Goal: Task Accomplishment & Management: Manage account settings

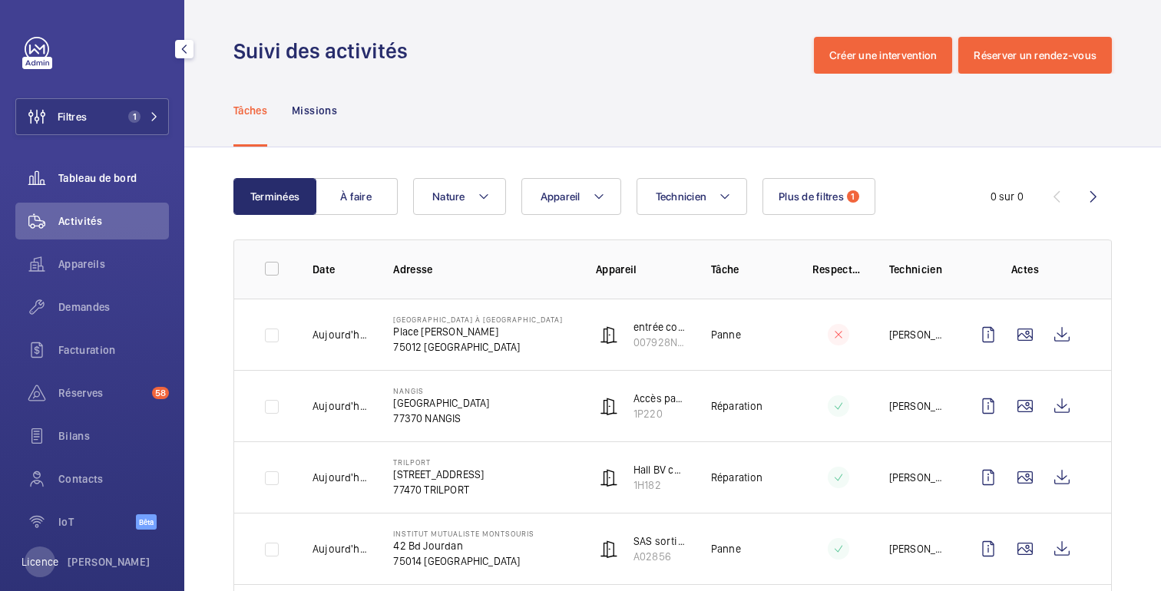
click at [111, 180] on font "Tableau de bord" at bounding box center [97, 178] width 78 height 12
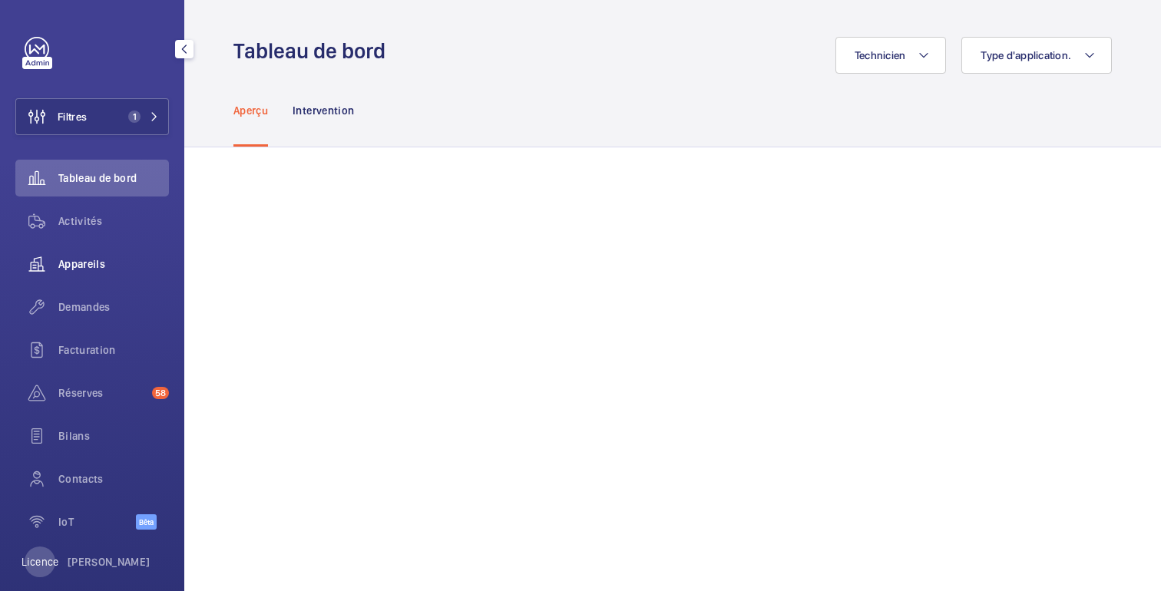
click at [90, 266] on font "Appareils" at bounding box center [81, 264] width 47 height 12
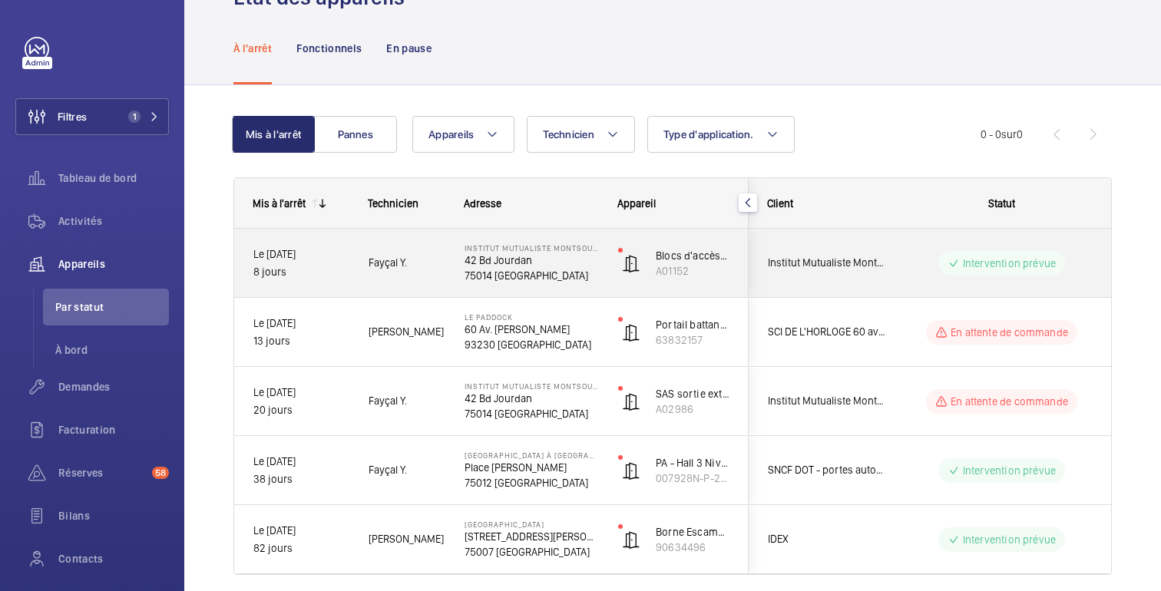
scroll to position [86, 0]
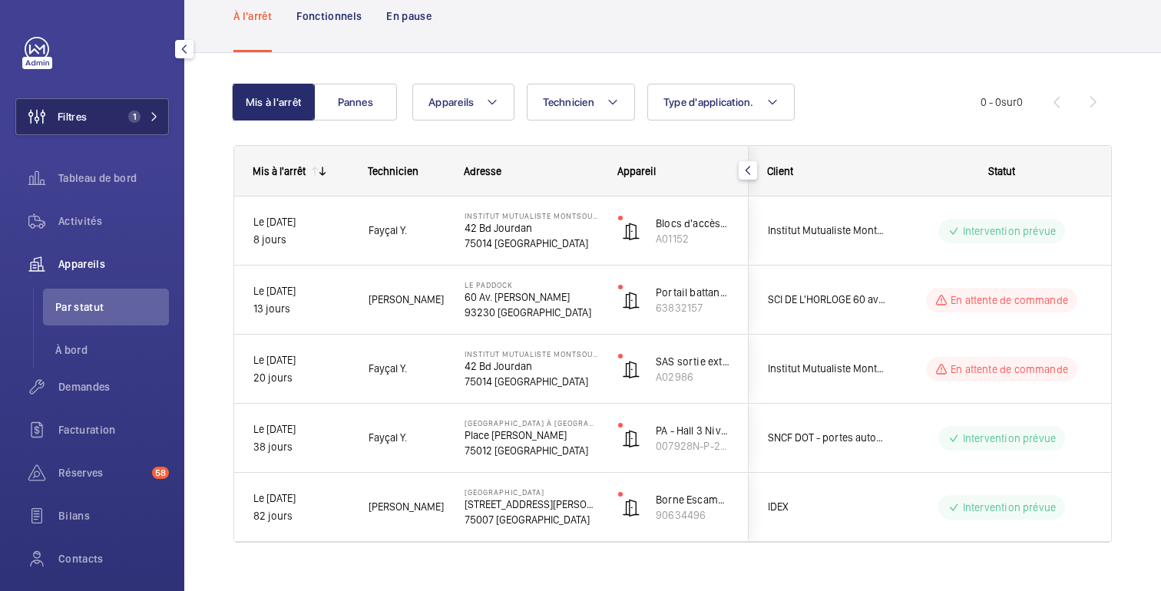
click at [81, 121] on font "Filtres" at bounding box center [72, 117] width 29 height 12
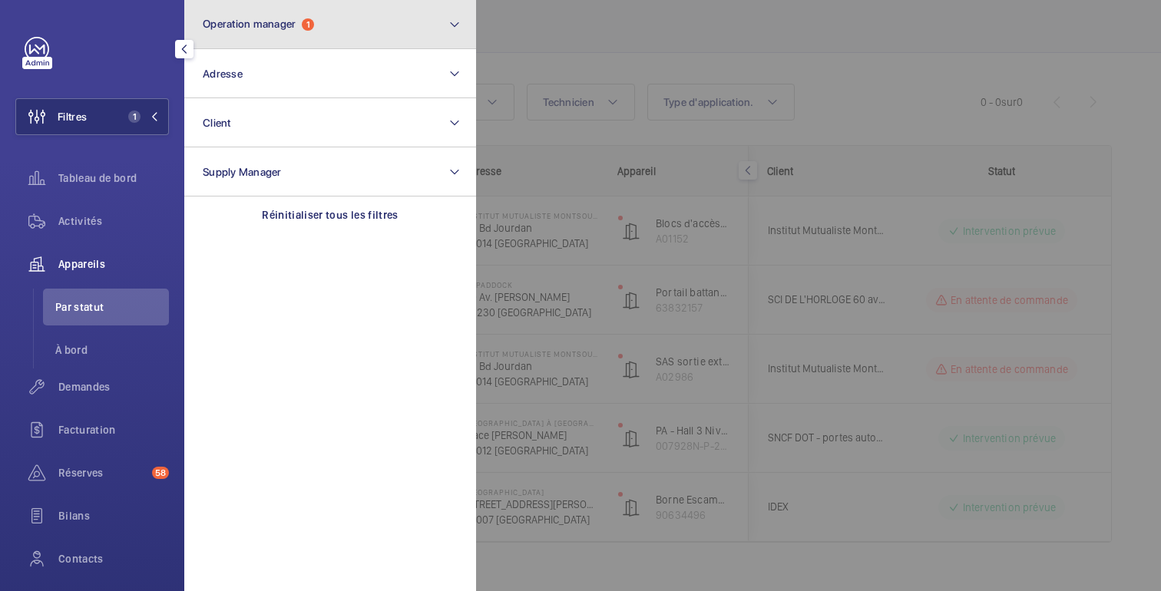
click at [382, 23] on button "Operation manager 1" at bounding box center [330, 24] width 292 height 49
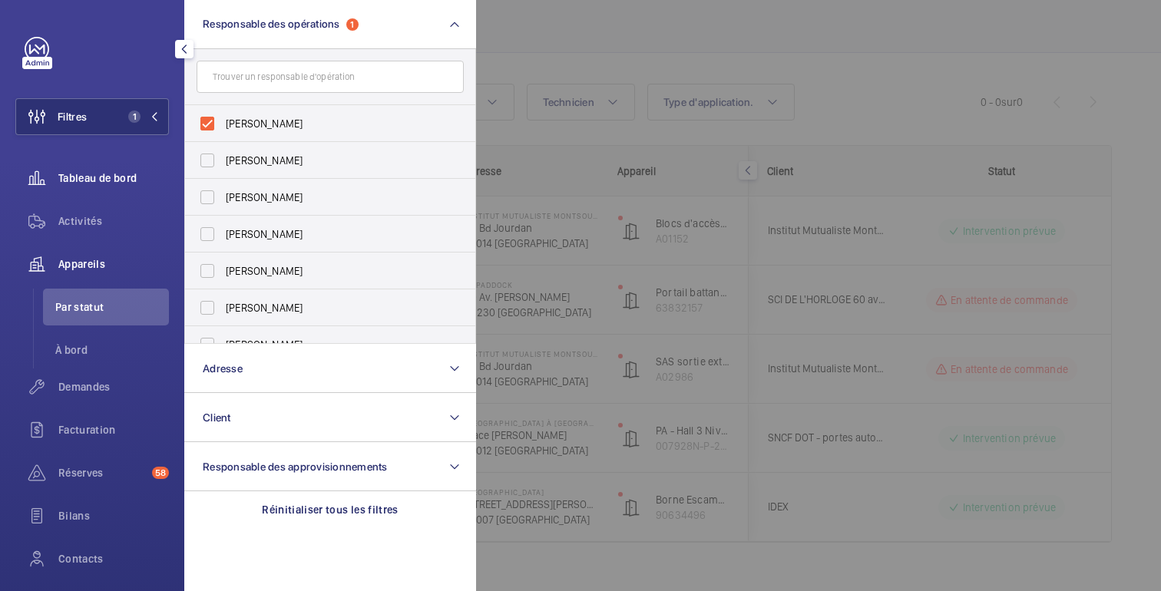
click at [109, 188] on div "Tableau de bord" at bounding box center [92, 178] width 154 height 37
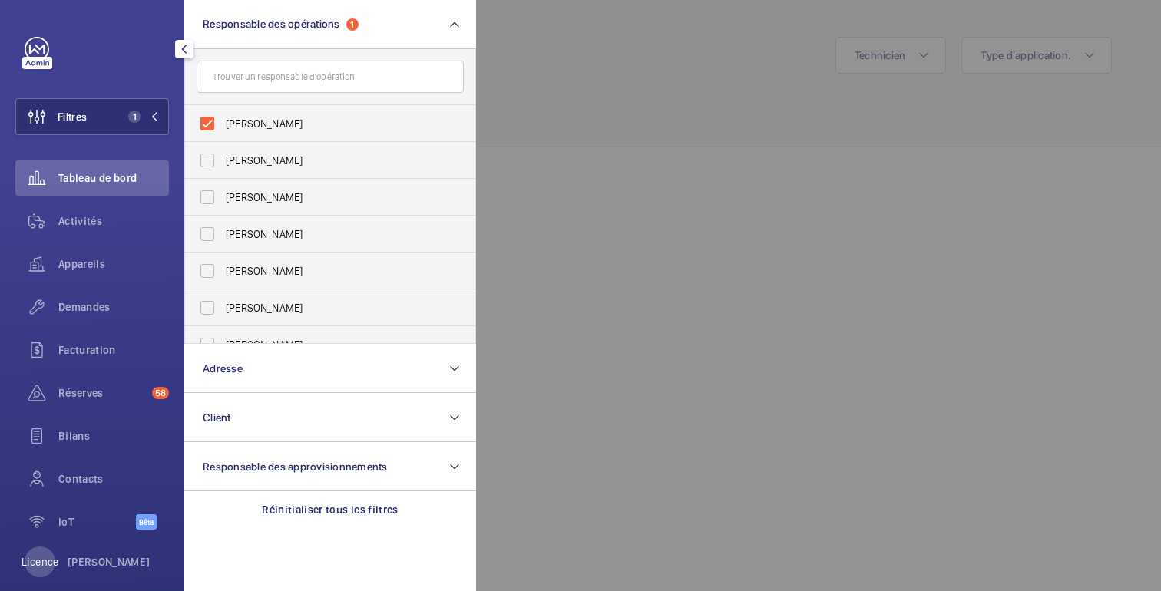
click at [716, 144] on div at bounding box center [1056, 295] width 1161 height 591
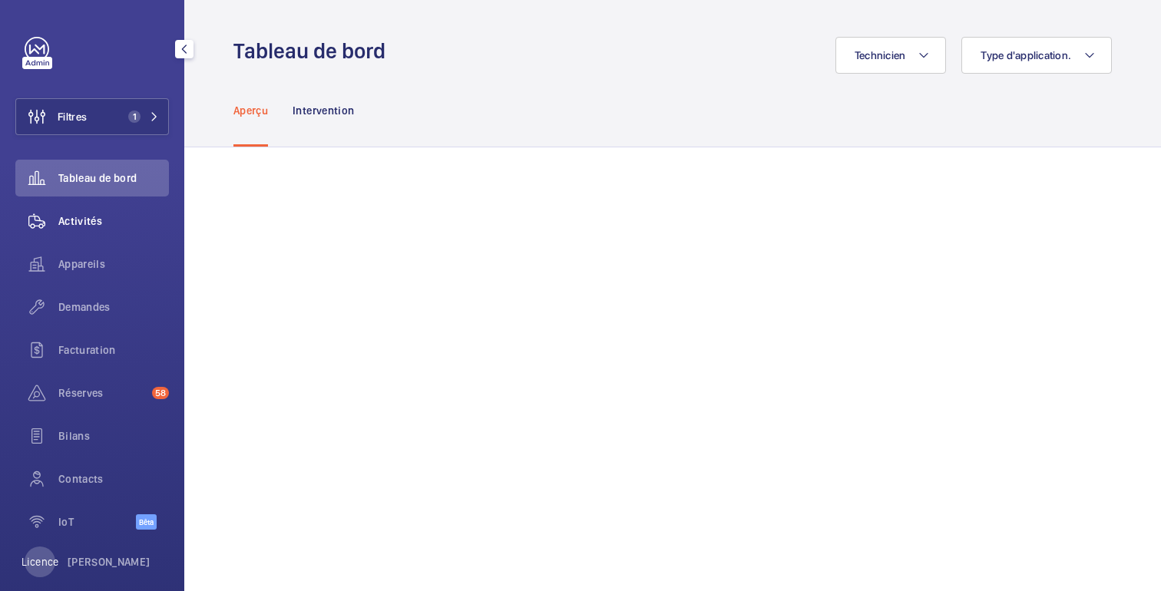
click at [82, 230] on div "Activités" at bounding box center [92, 221] width 154 height 37
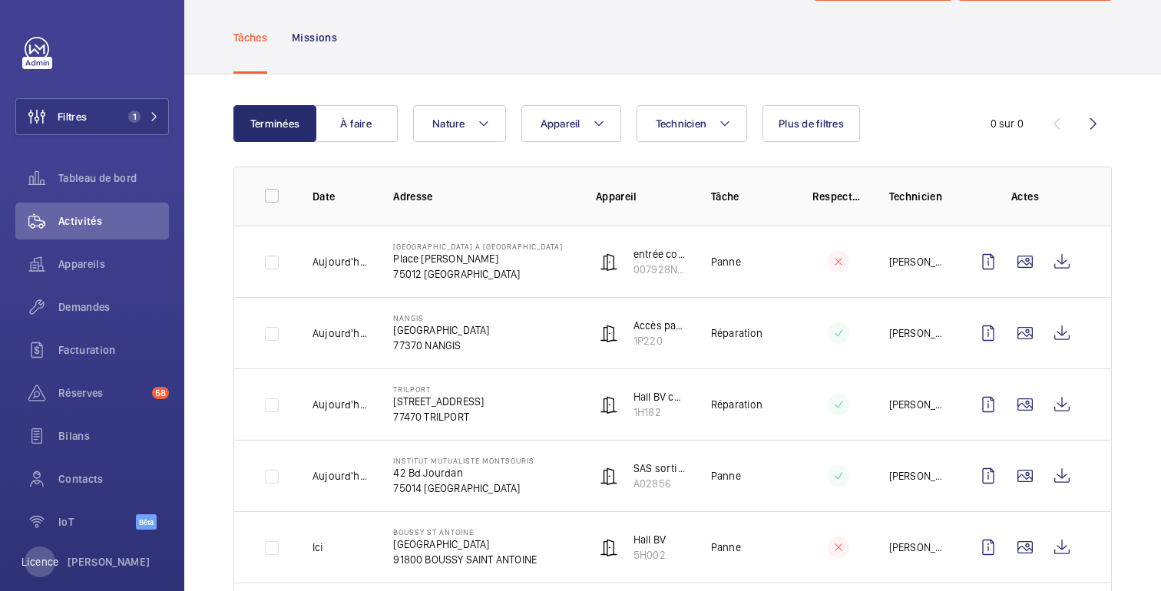
scroll to position [76, 0]
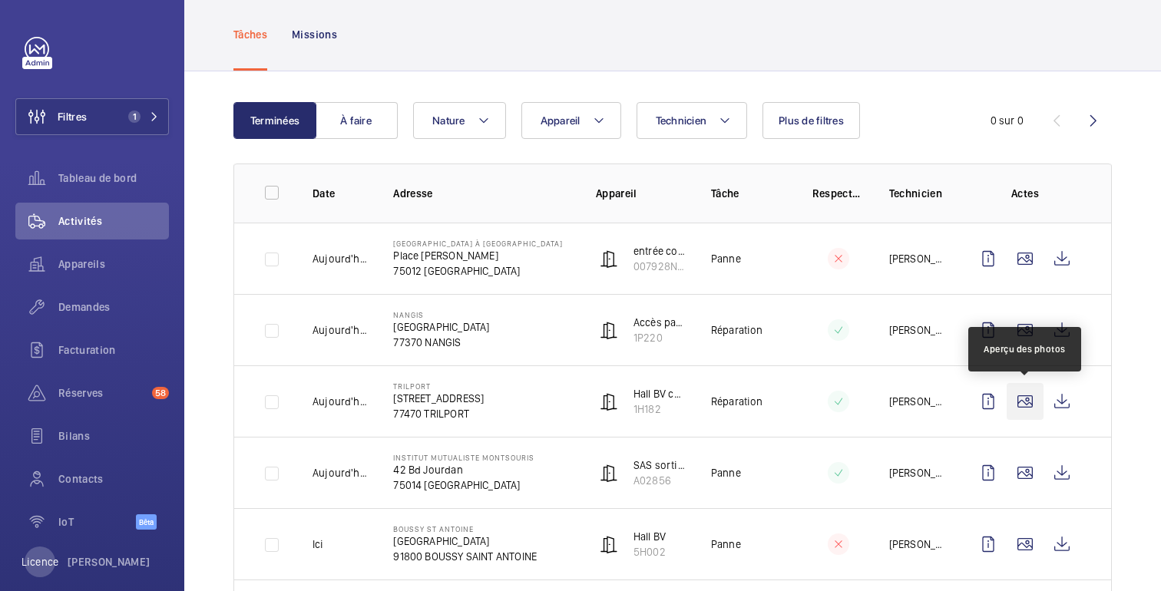
click at [1028, 405] on wm-front-icon-button at bounding box center [1025, 401] width 37 height 37
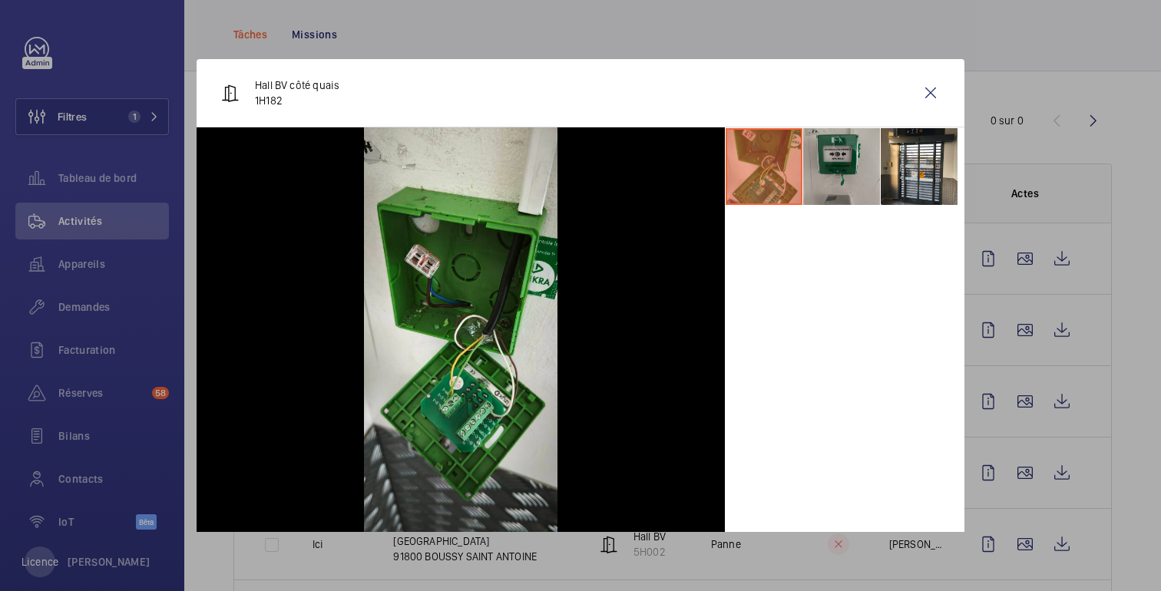
click at [840, 188] on li at bounding box center [841, 166] width 77 height 77
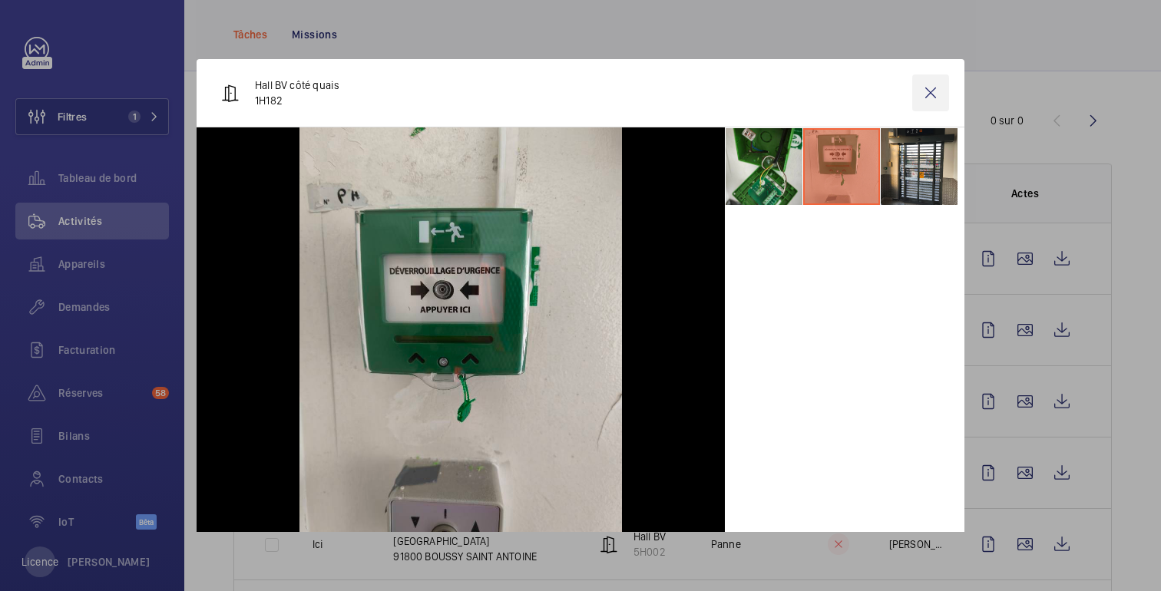
click at [936, 95] on wm-front-icon-button at bounding box center [930, 93] width 37 height 37
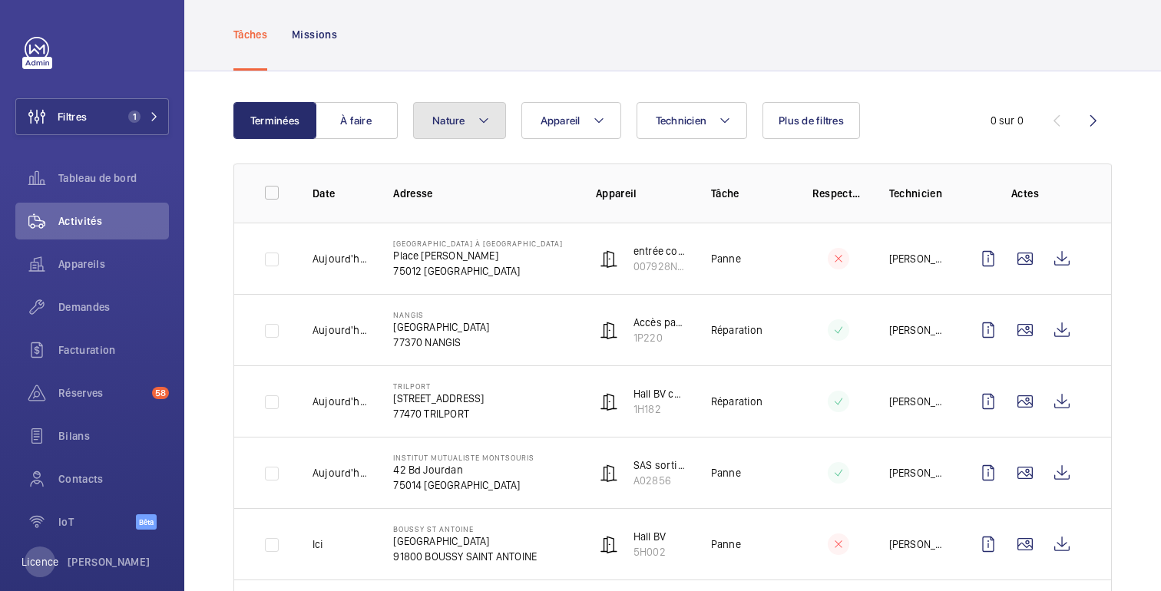
click at [485, 131] on button "Nature" at bounding box center [459, 120] width 93 height 37
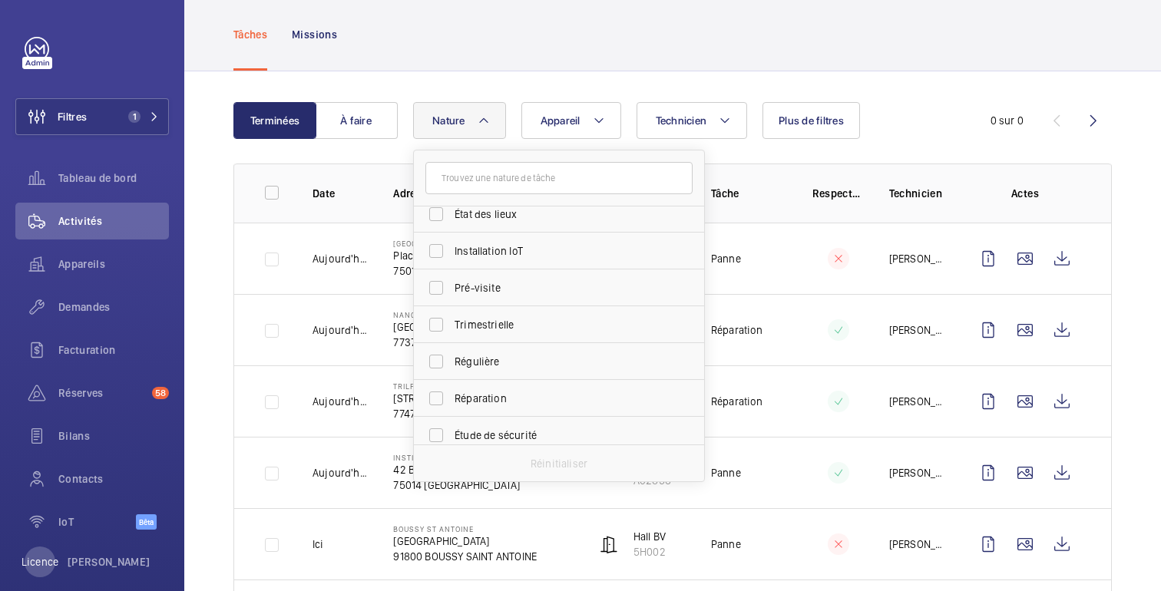
scroll to position [187, 0]
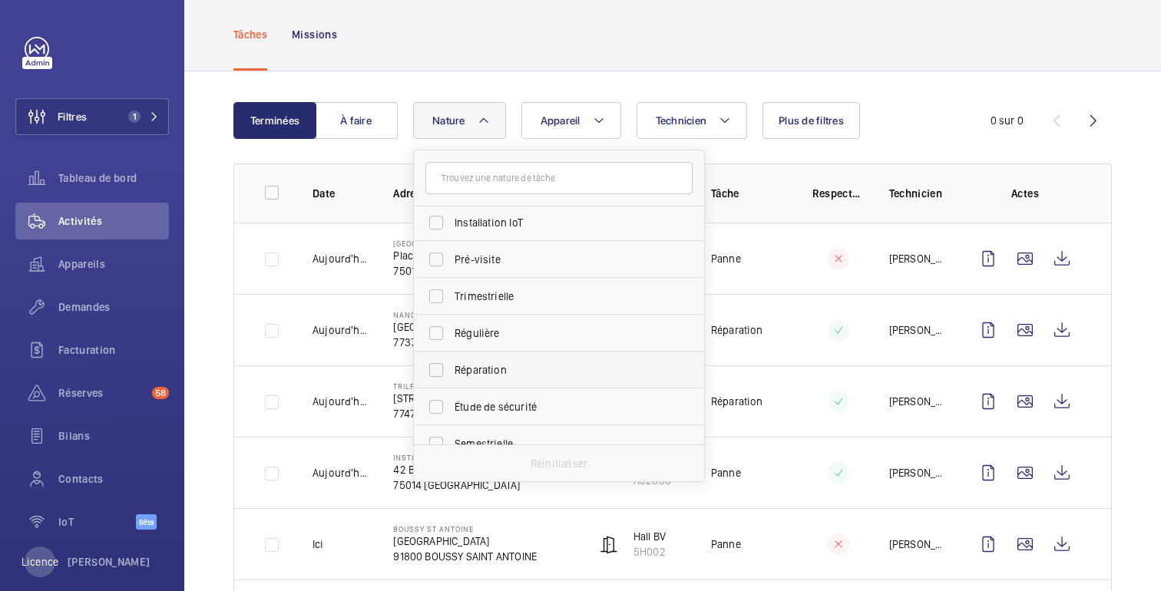
click at [506, 363] on span "Réparation" at bounding box center [560, 370] width 211 height 15
click at [452, 363] on input "Réparation" at bounding box center [436, 370] width 31 height 31
checkbox input "true"
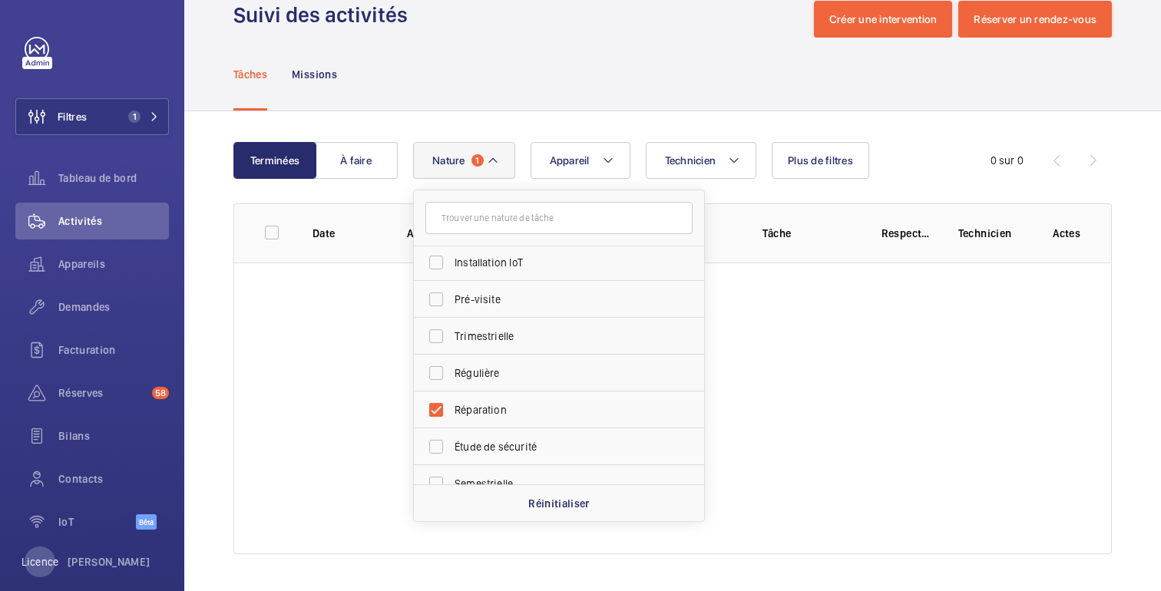
click at [714, 99] on div "Tâches Missions" at bounding box center [672, 74] width 879 height 73
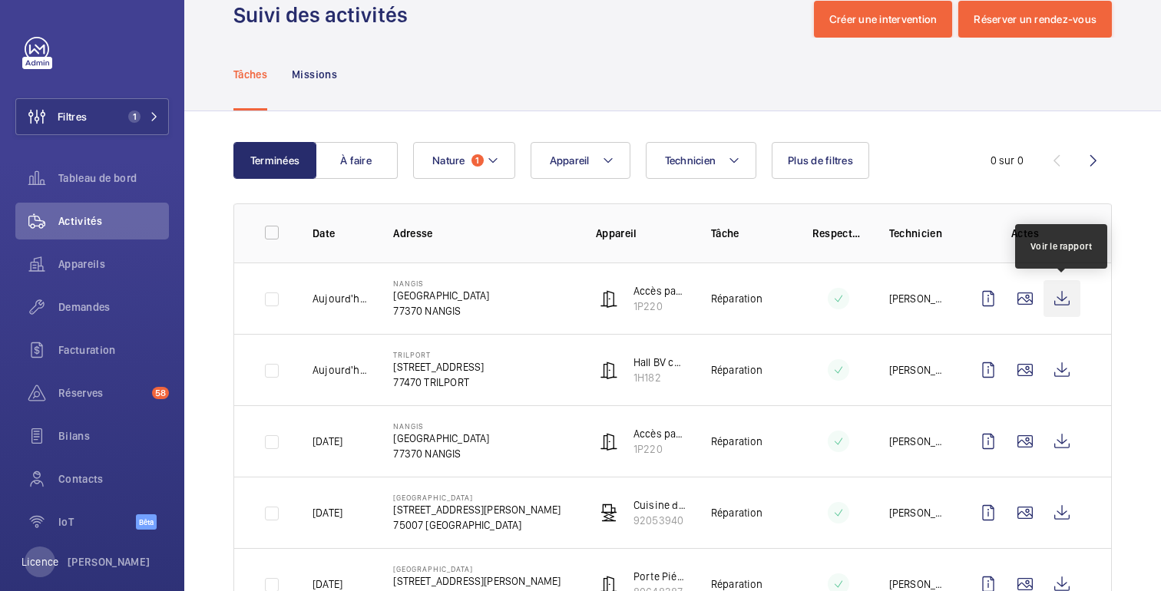
click at [1066, 307] on wm-front-icon-button at bounding box center [1062, 298] width 37 height 37
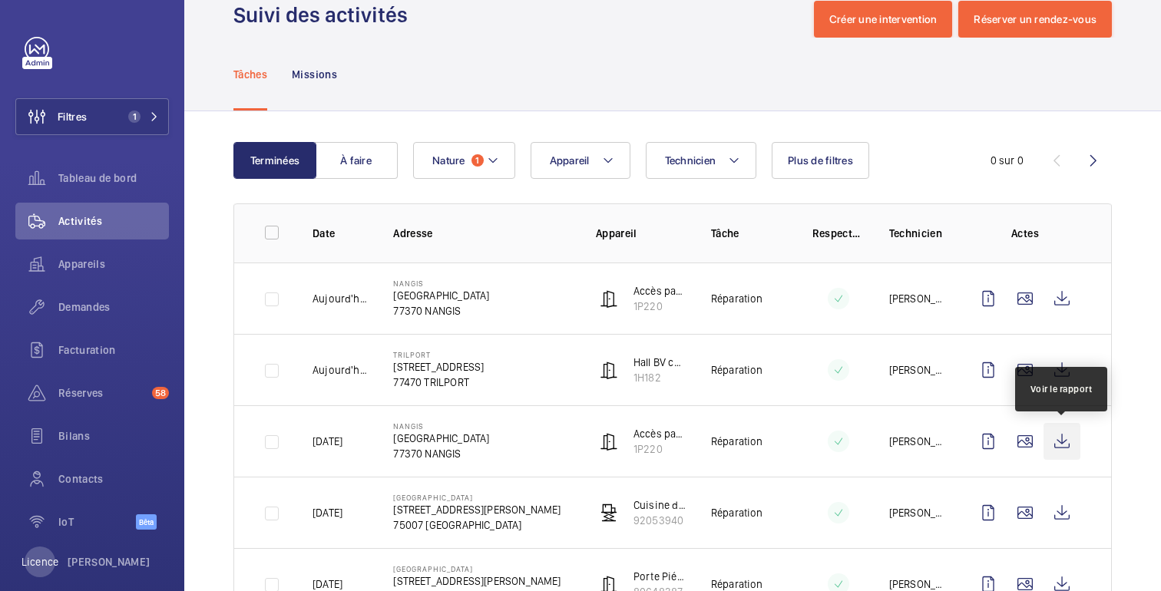
click at [1071, 444] on wm-front-icon-button at bounding box center [1062, 441] width 37 height 37
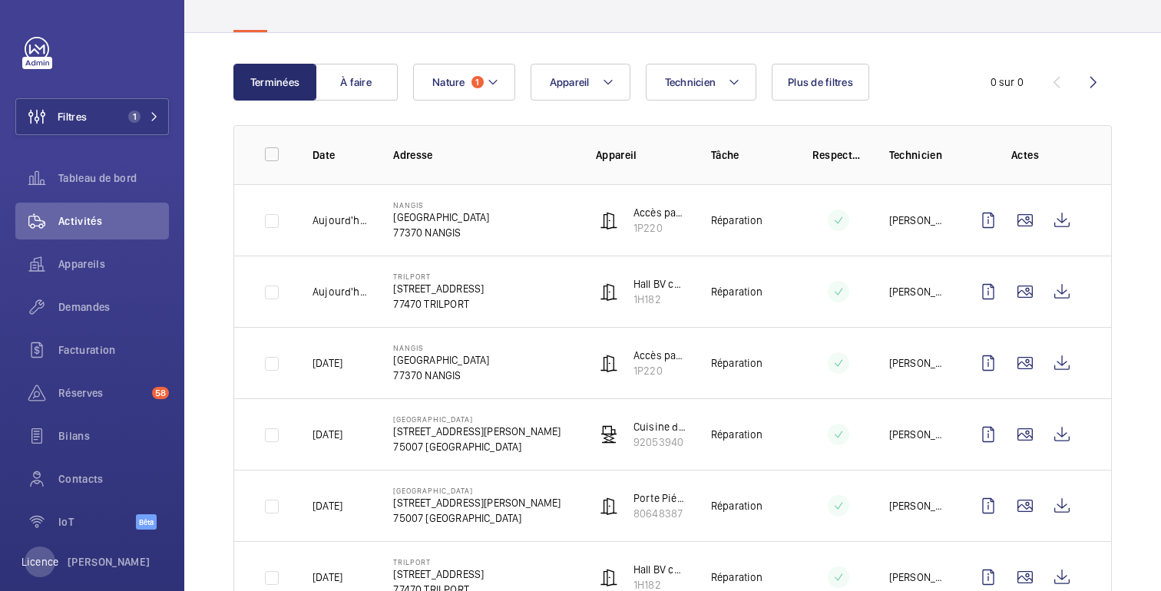
scroll to position [136, 0]
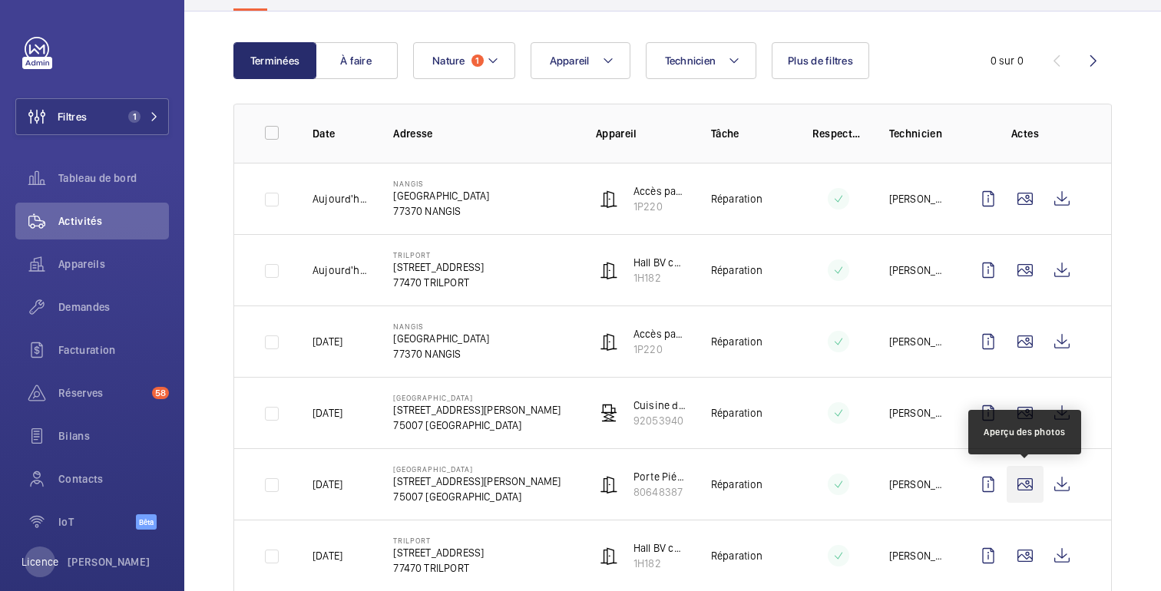
click at [1028, 484] on wm-front-icon-button at bounding box center [1025, 484] width 37 height 37
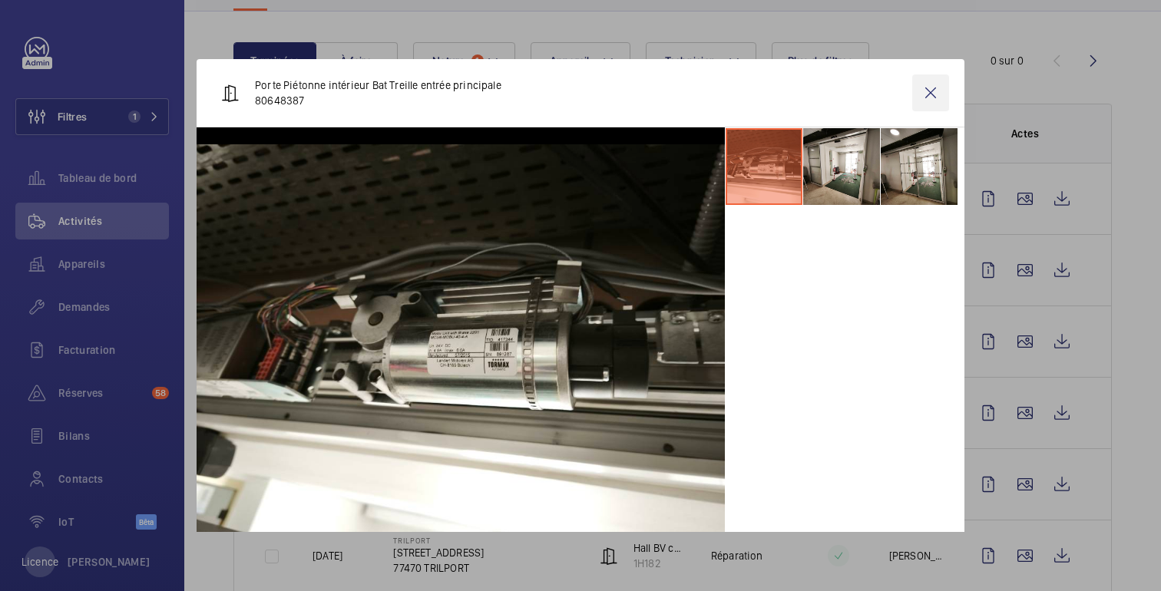
click at [930, 94] on wm-front-icon-button at bounding box center [930, 93] width 37 height 37
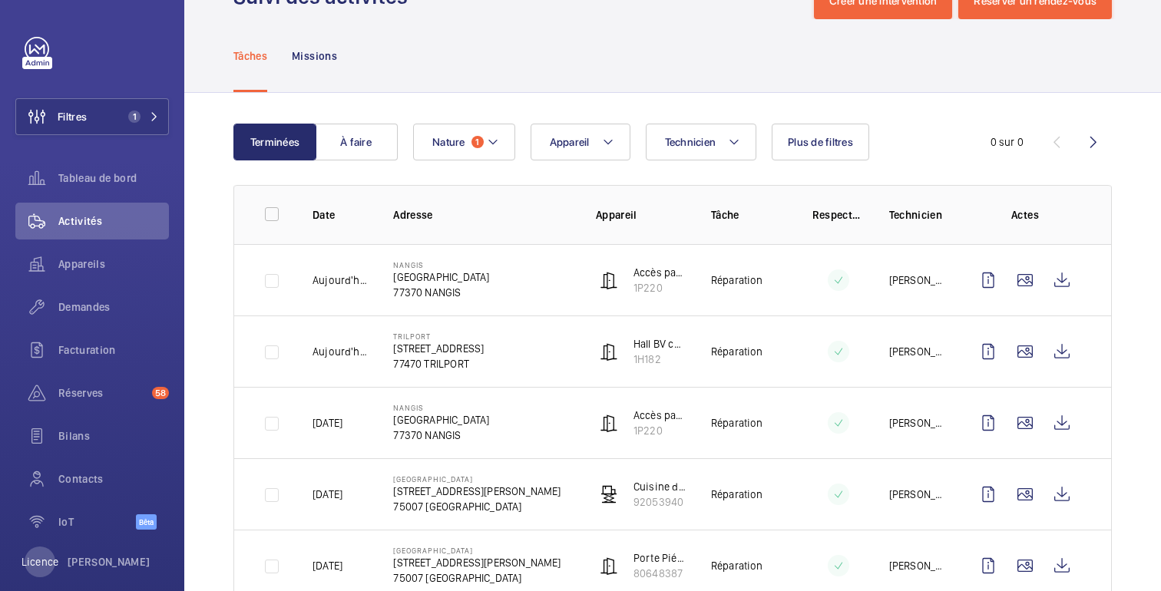
scroll to position [51, 0]
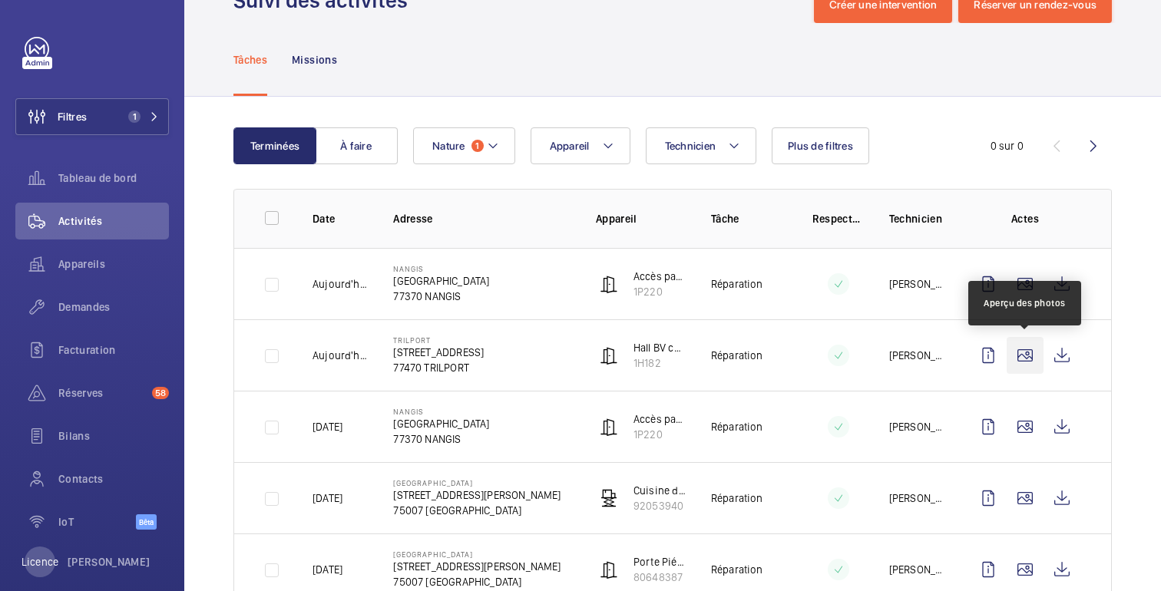
click at [1028, 353] on wm-front-icon-button at bounding box center [1025, 355] width 37 height 37
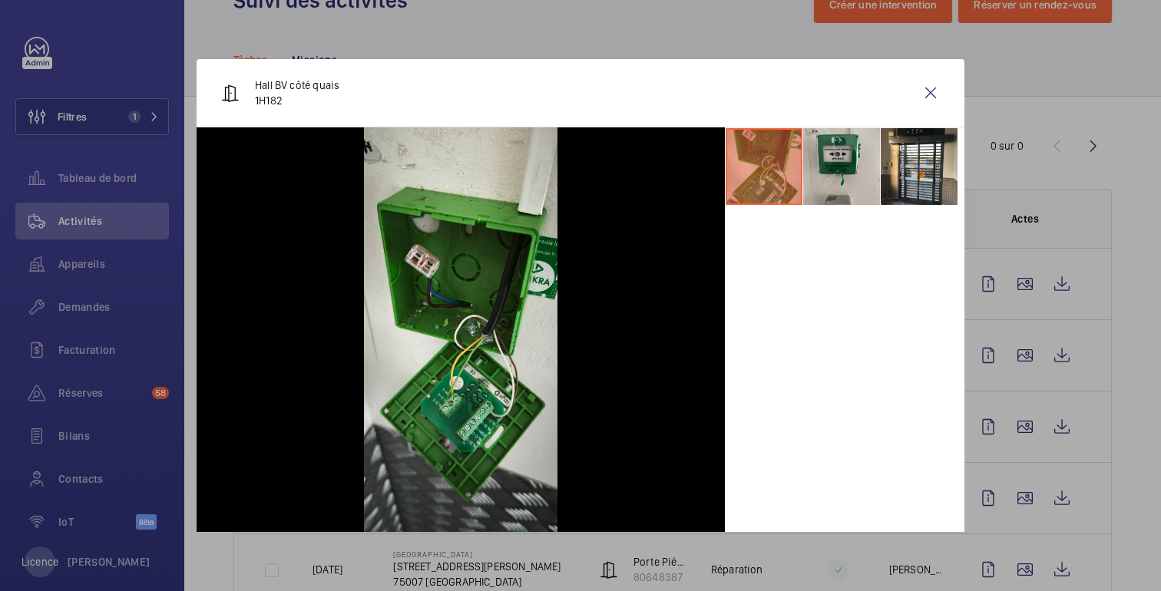
click at [1105, 322] on div at bounding box center [580, 295] width 1161 height 591
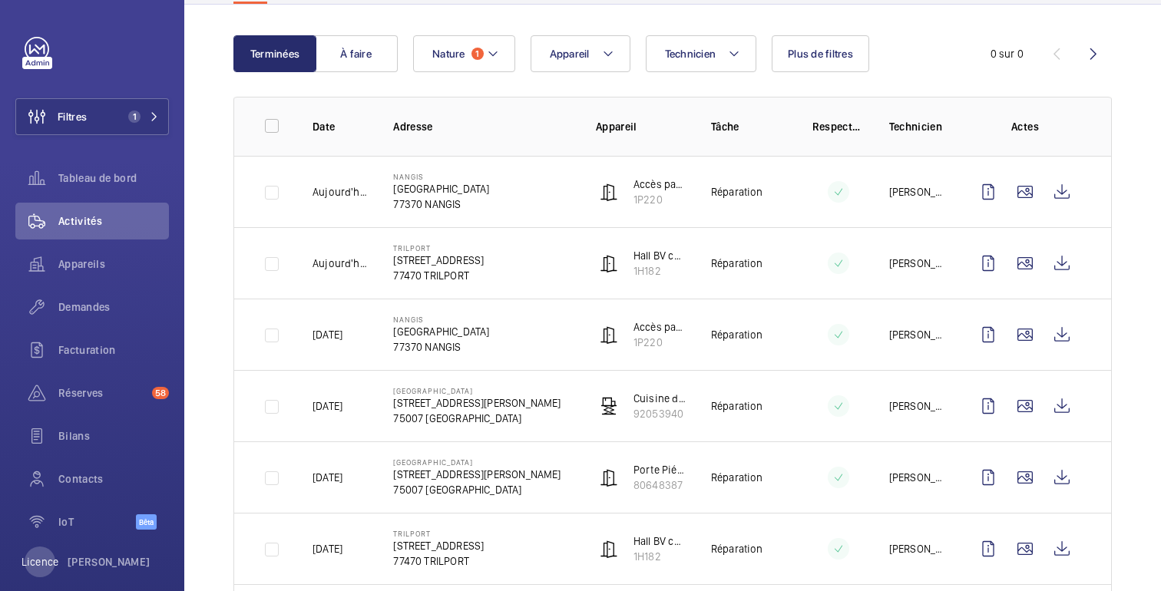
scroll to position [154, 0]
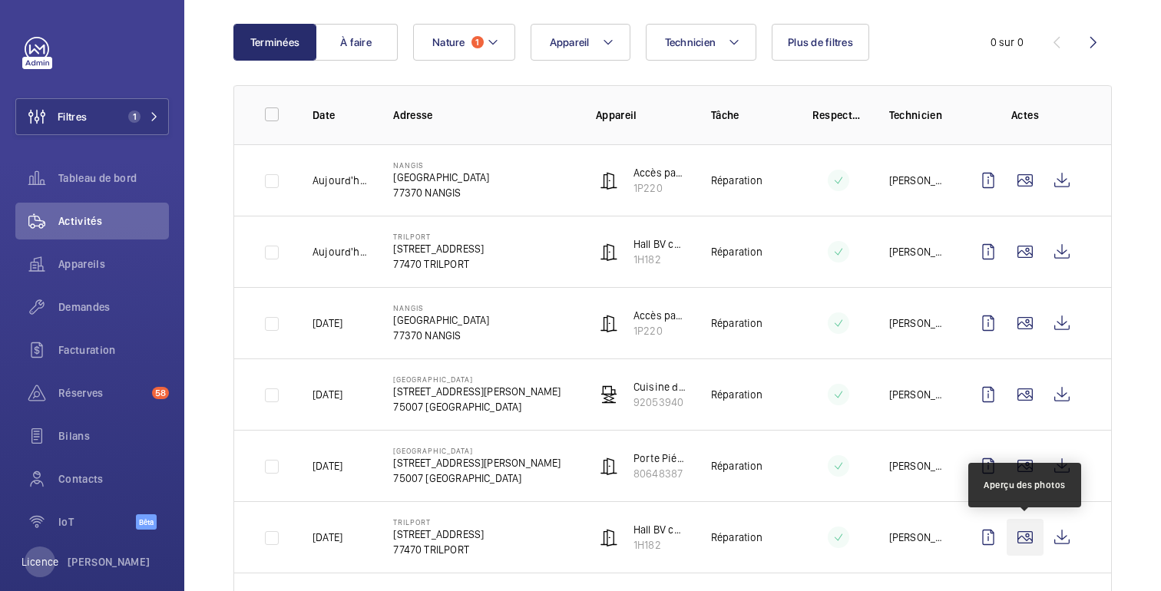
click at [1022, 537] on wm-front-icon-button at bounding box center [1025, 537] width 37 height 37
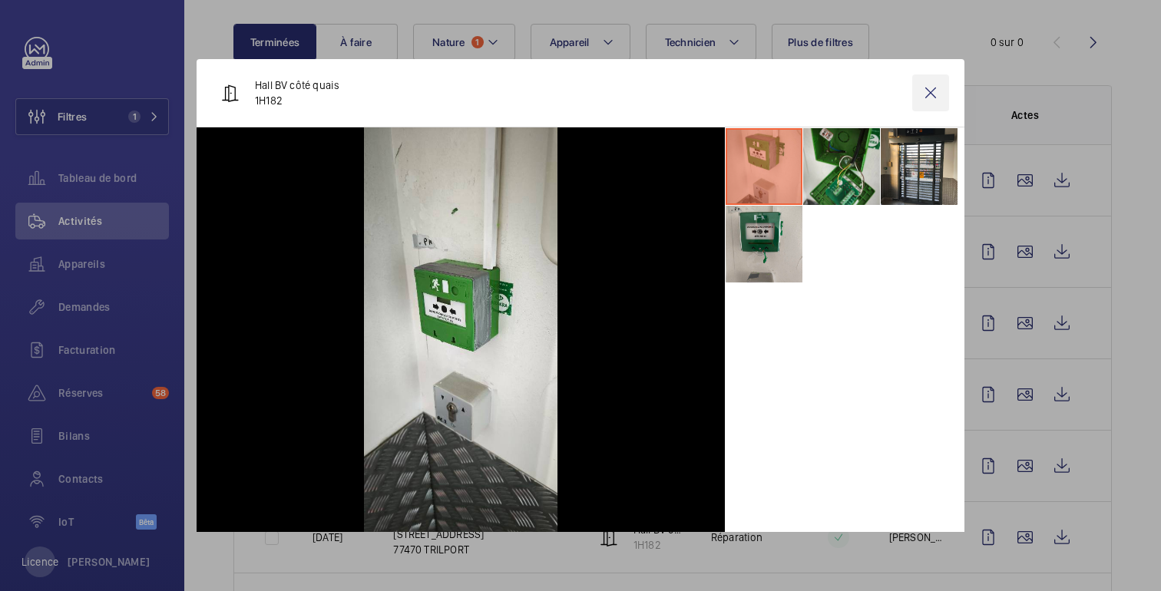
click at [935, 91] on wm-front-icon-button at bounding box center [930, 93] width 37 height 37
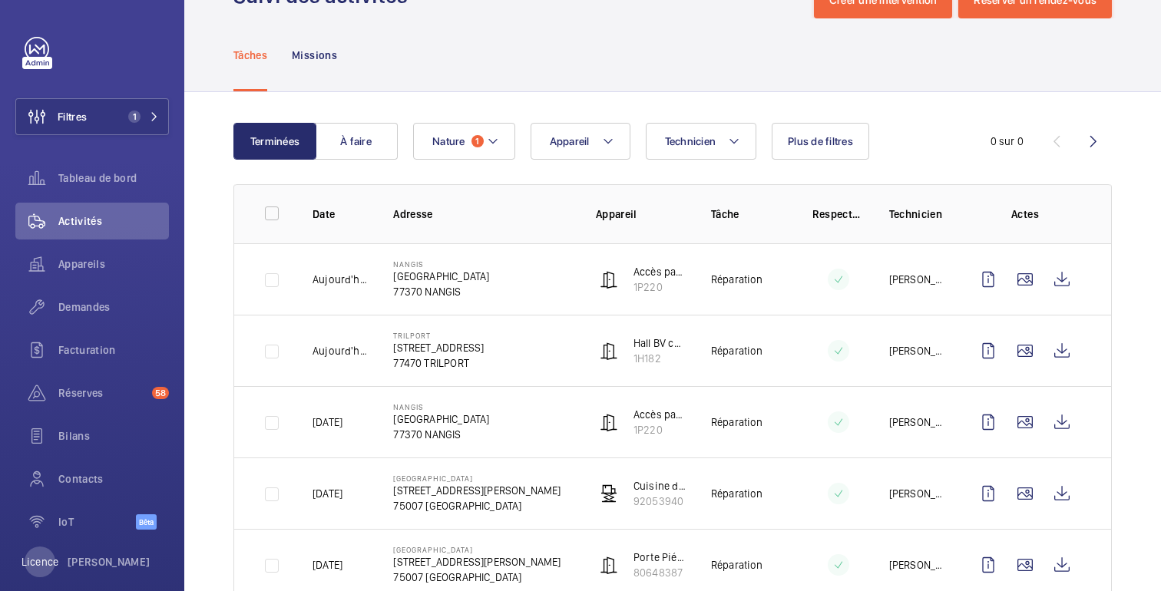
scroll to position [49, 0]
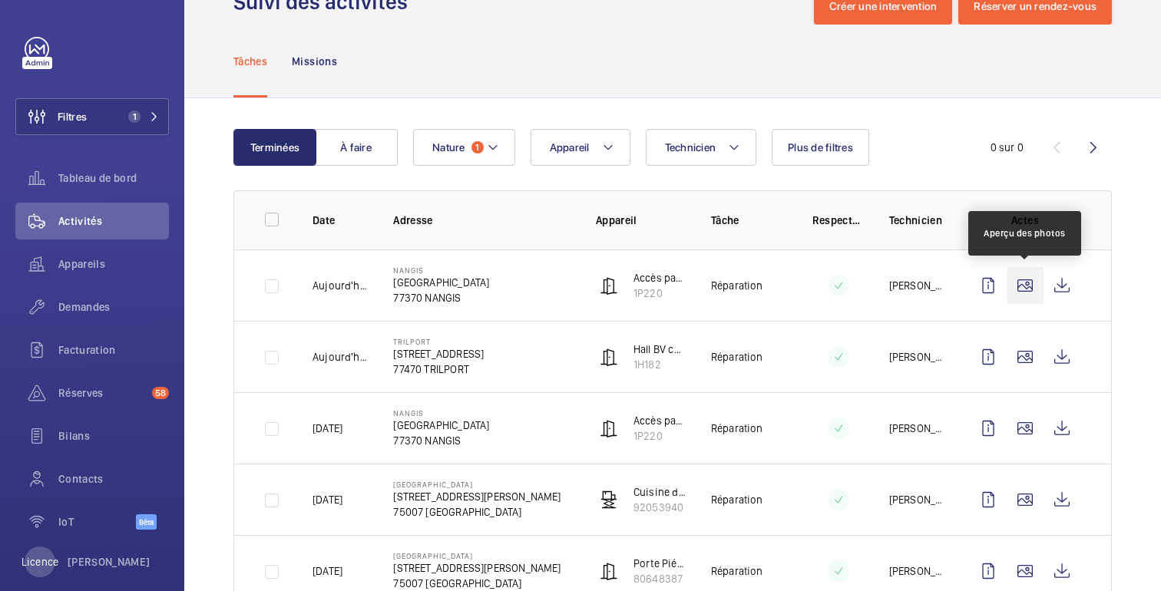
click at [1029, 286] on wm-front-icon-button at bounding box center [1025, 285] width 37 height 37
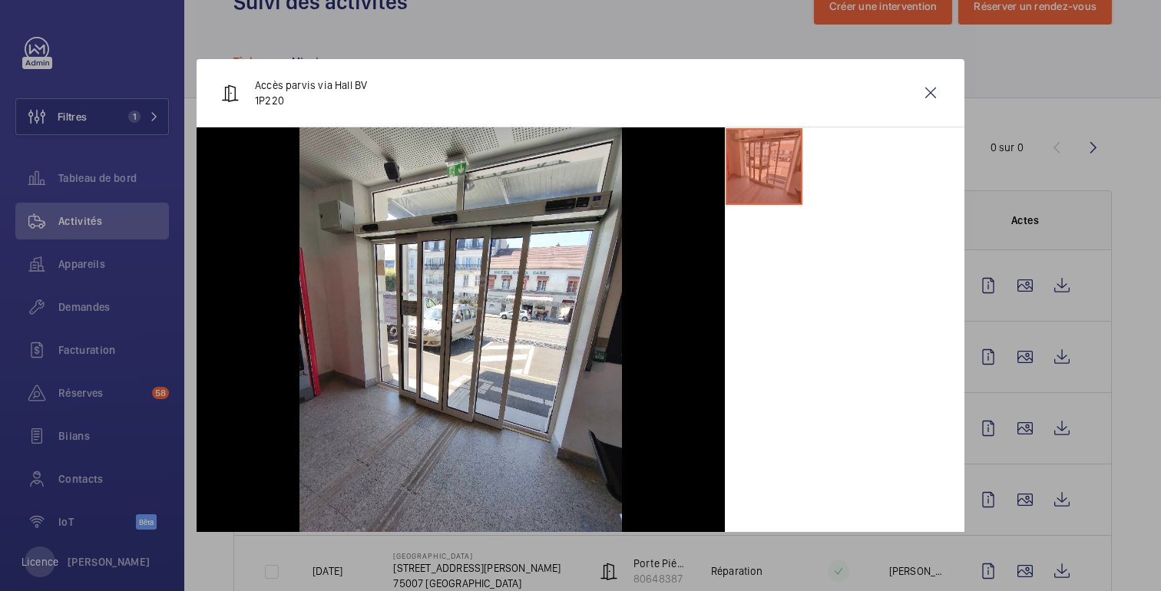
click at [1037, 148] on div at bounding box center [580, 295] width 1161 height 591
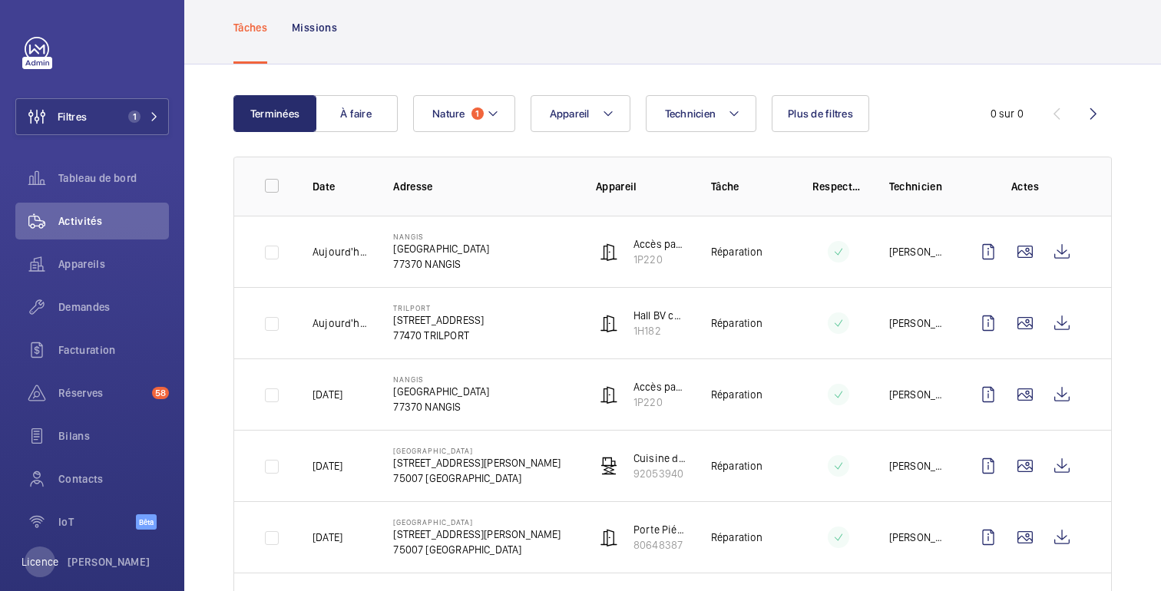
scroll to position [108, 0]
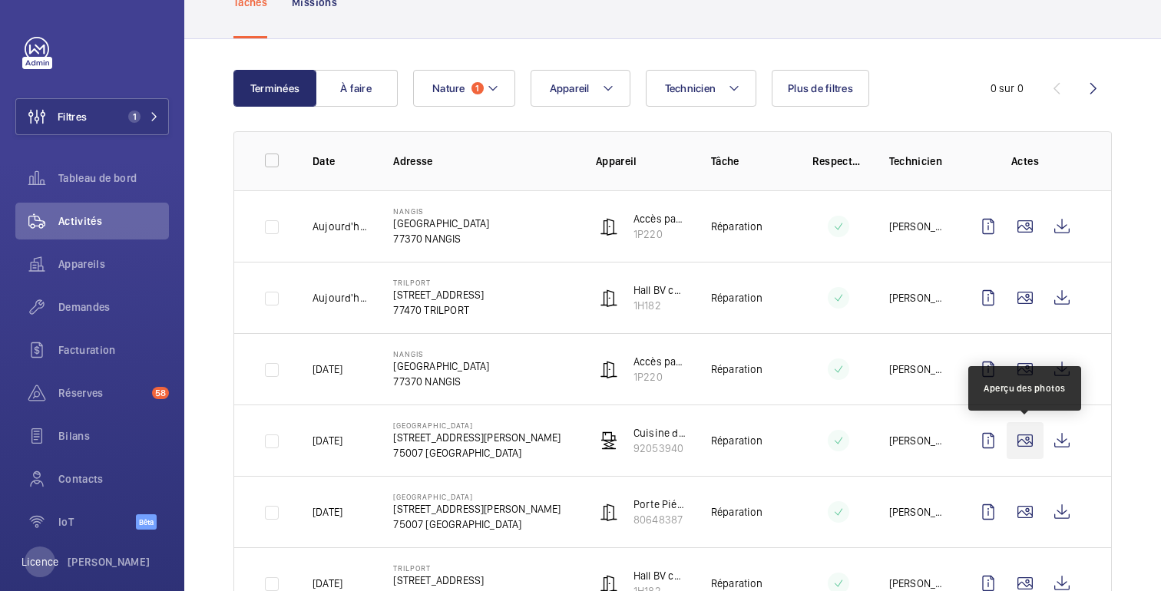
click at [1018, 439] on wm-front-icon-button at bounding box center [1025, 440] width 37 height 37
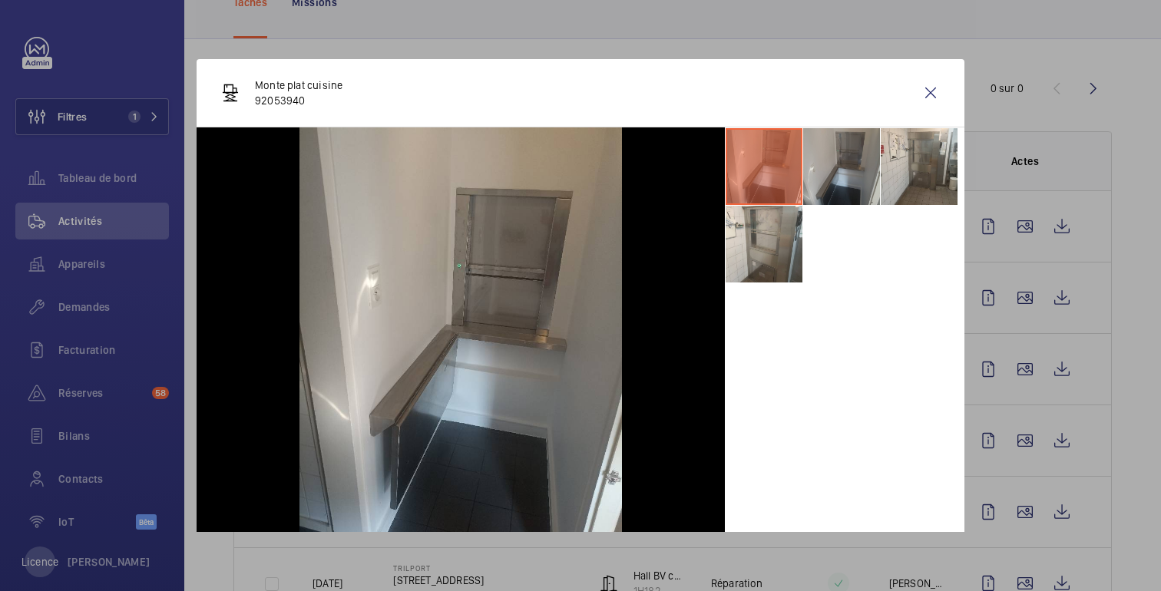
click at [851, 177] on li at bounding box center [841, 166] width 77 height 77
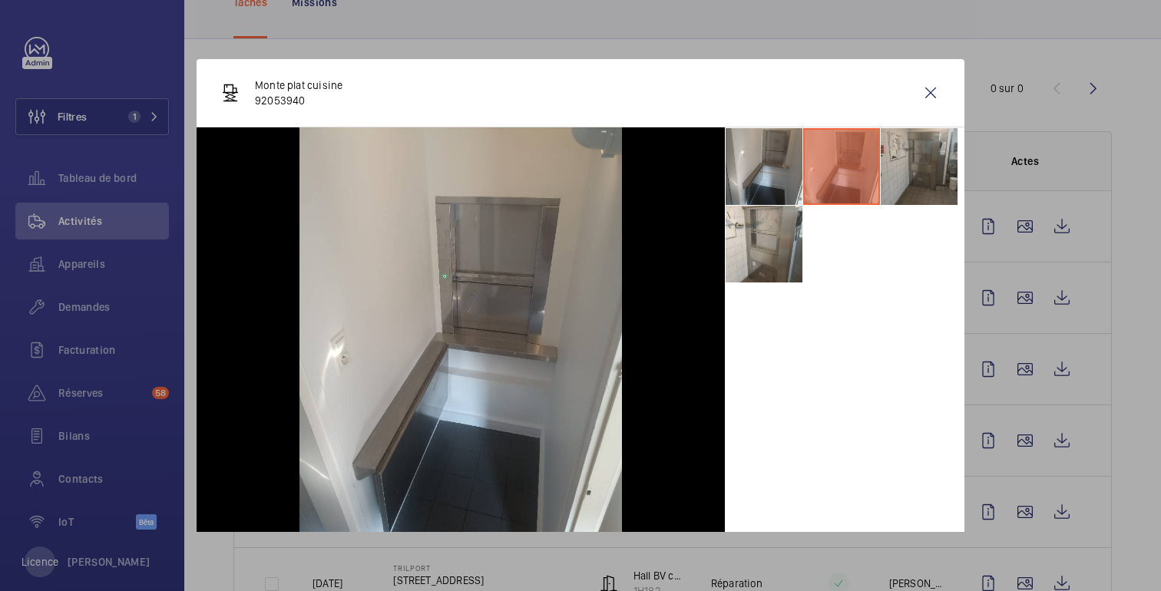
click at [916, 171] on li at bounding box center [919, 166] width 77 height 77
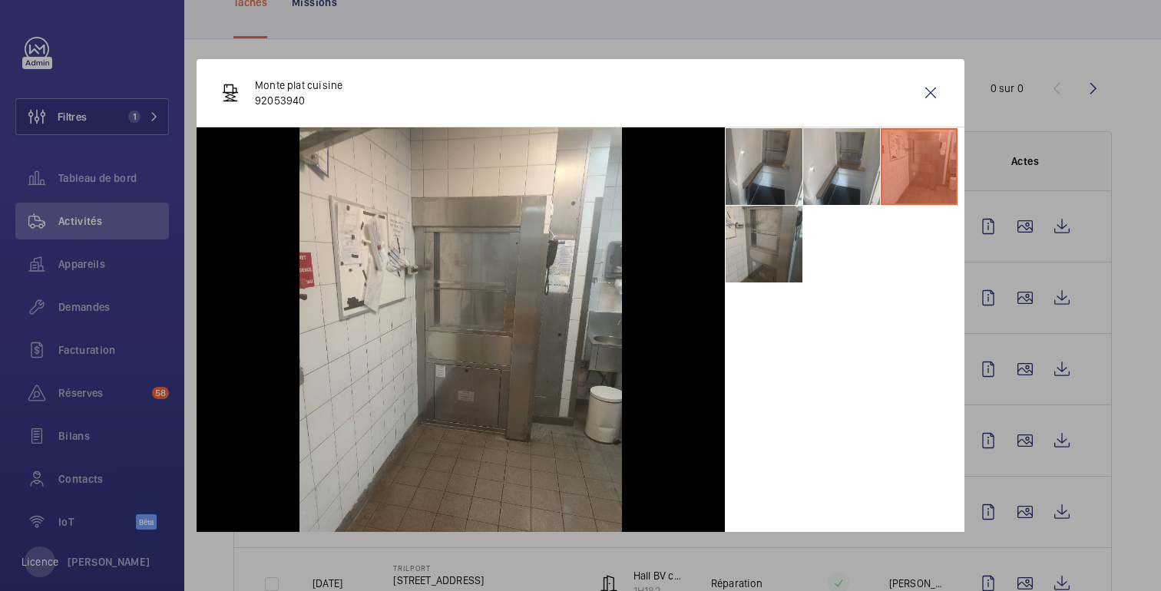
click at [761, 248] on li at bounding box center [764, 244] width 77 height 77
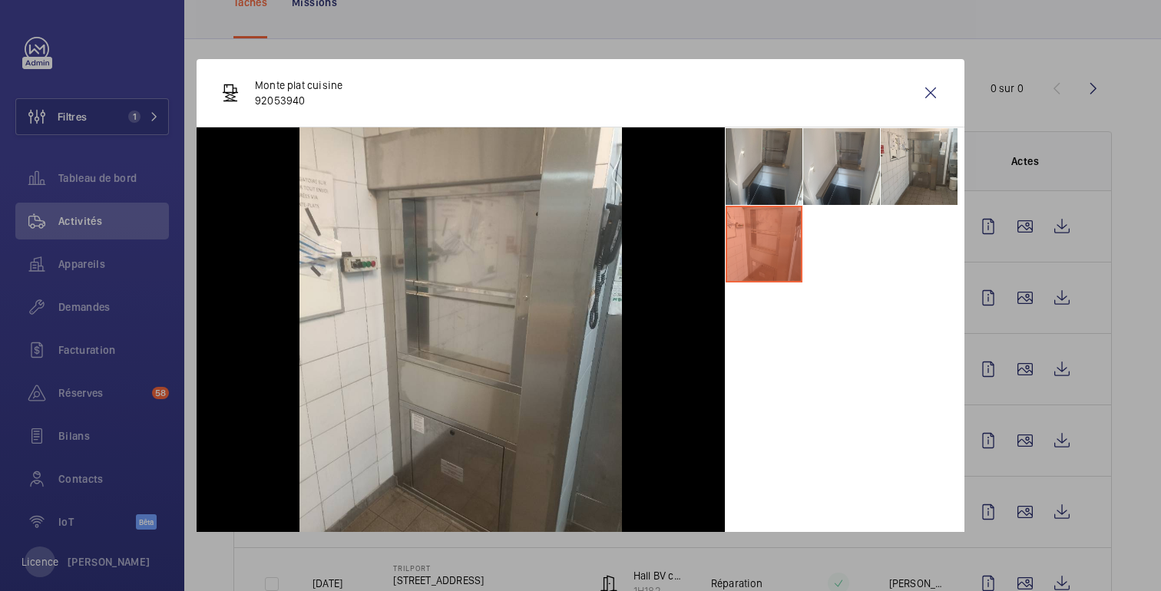
click at [1089, 118] on div at bounding box center [580, 295] width 1161 height 591
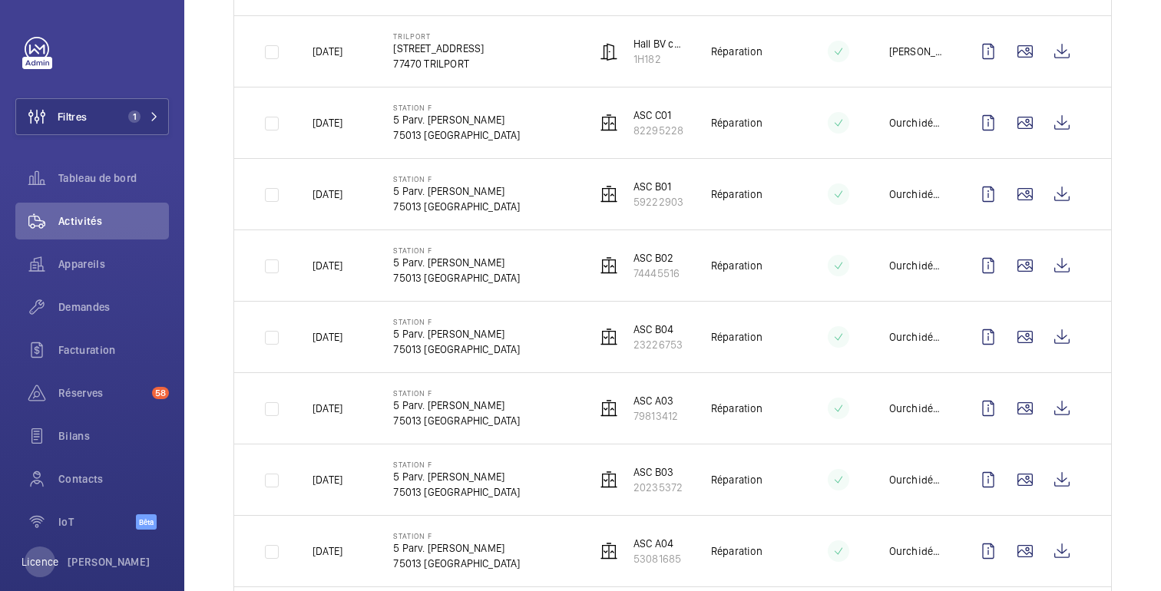
scroll to position [0, 0]
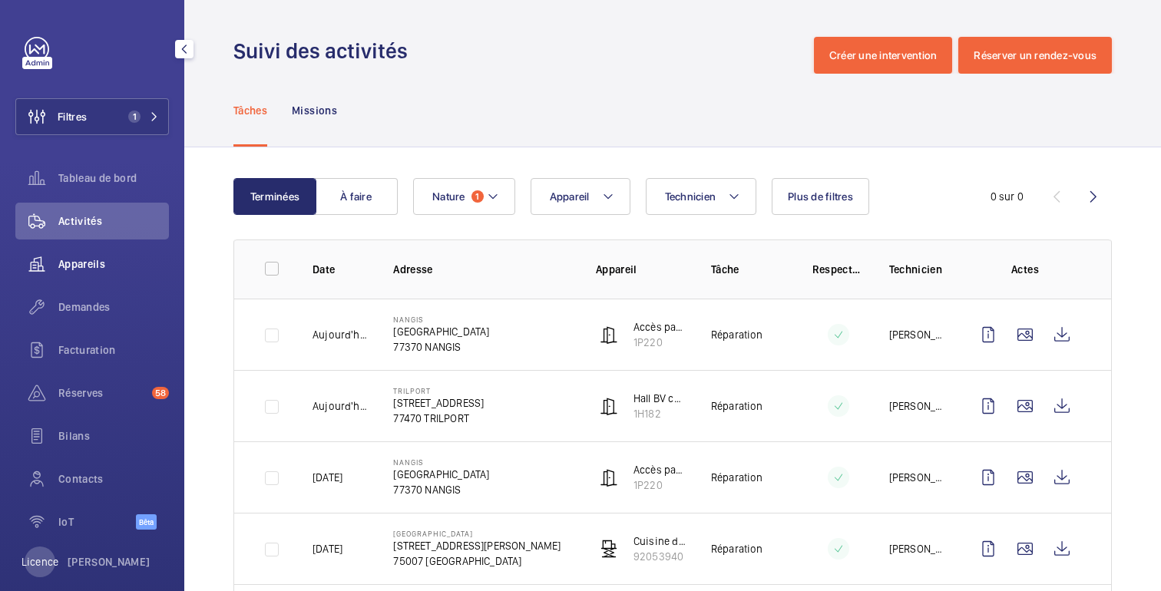
click at [92, 274] on div "Appareils" at bounding box center [92, 264] width 154 height 37
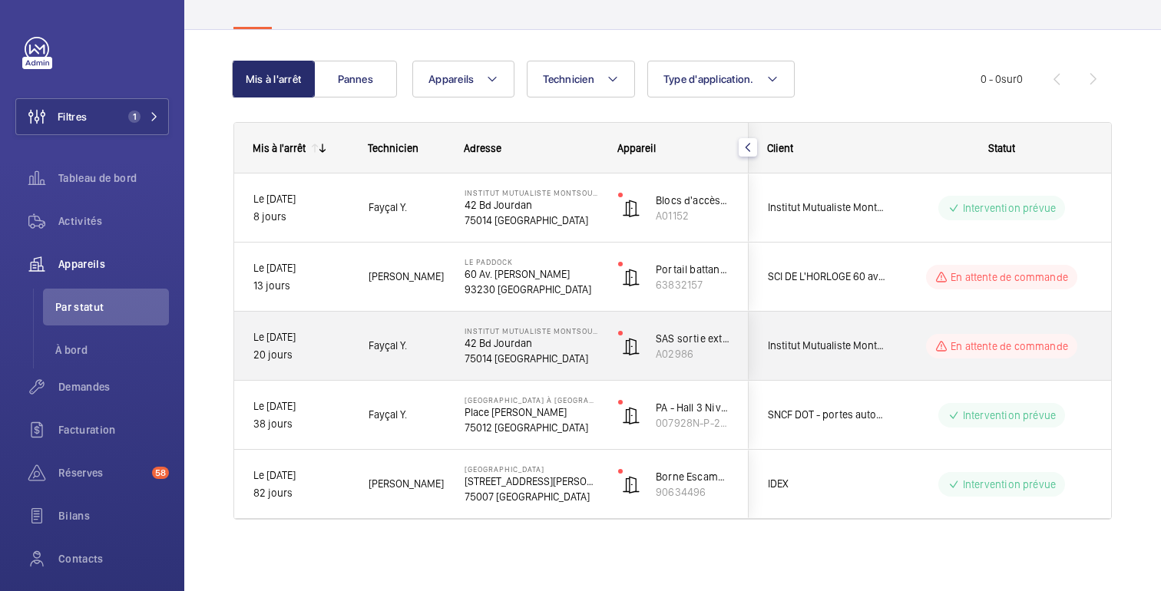
scroll to position [111, 0]
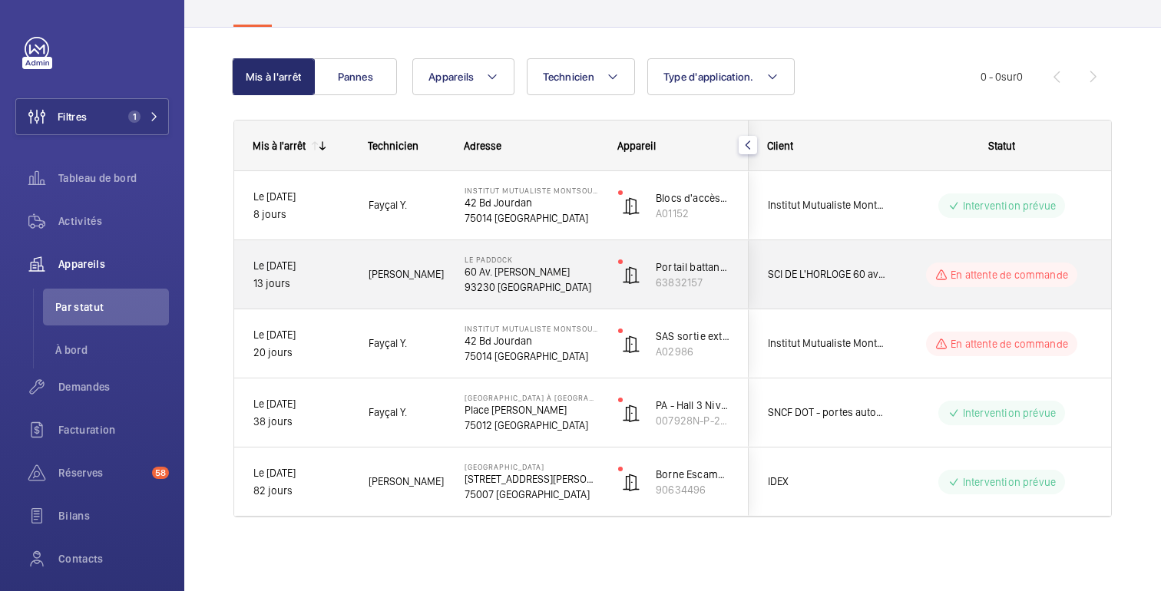
click at [919, 248] on div "En attente de commande" at bounding box center [993, 274] width 210 height 55
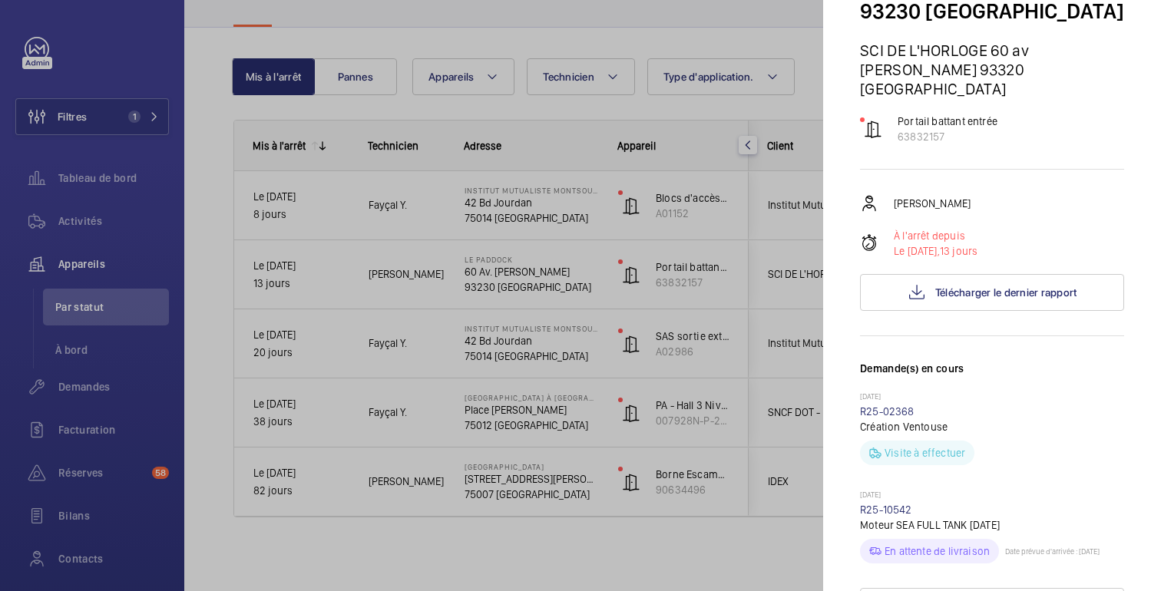
scroll to position [128, 0]
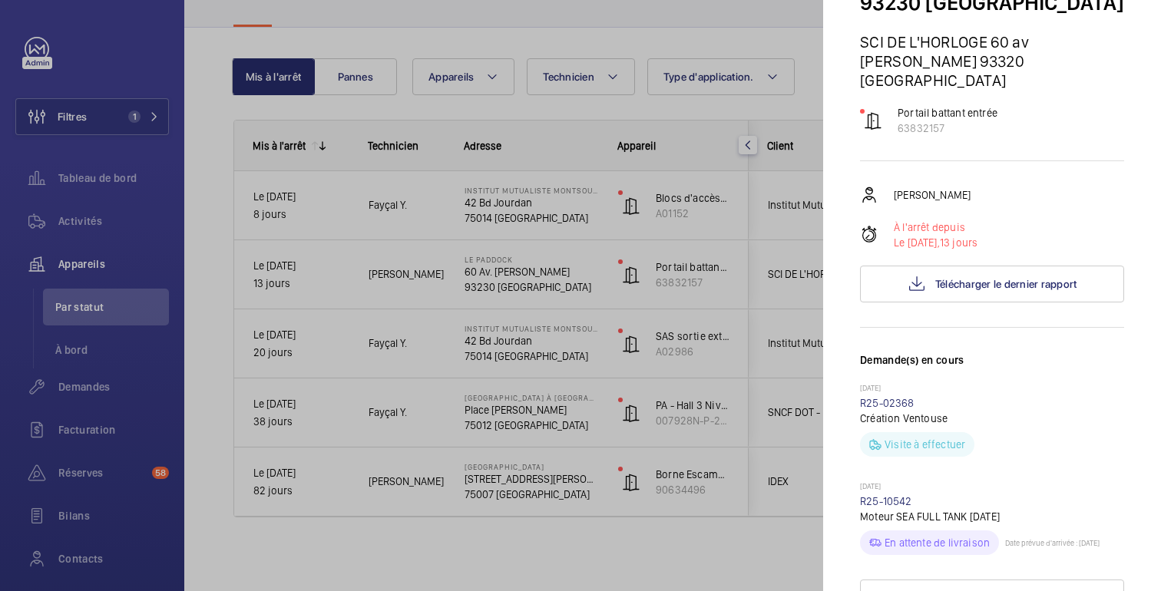
click at [721, 527] on div at bounding box center [580, 295] width 1161 height 591
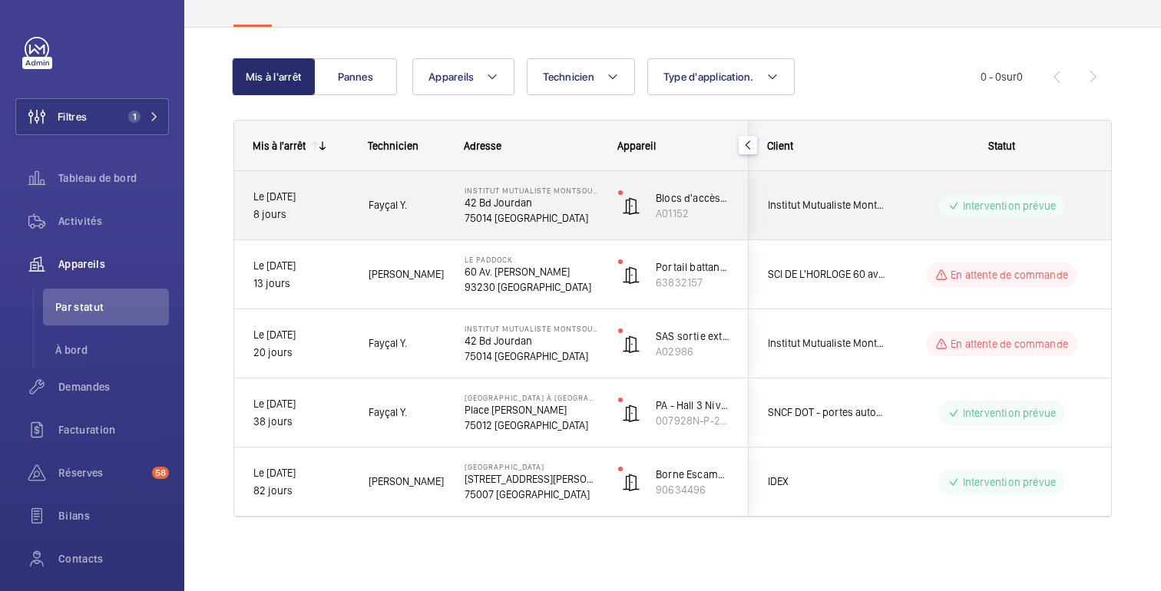
click at [917, 214] on wm-front-pills-cell "Intervention prévue" at bounding box center [1001, 206] width 191 height 25
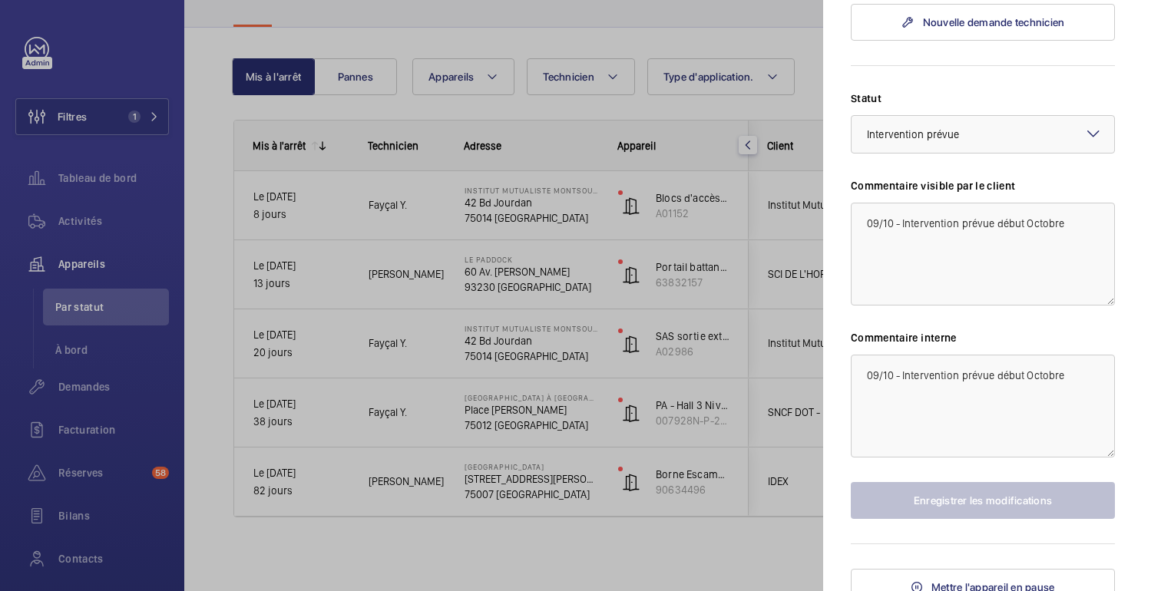
scroll to position [694, 0]
click at [759, 515] on div at bounding box center [580, 295] width 1161 height 591
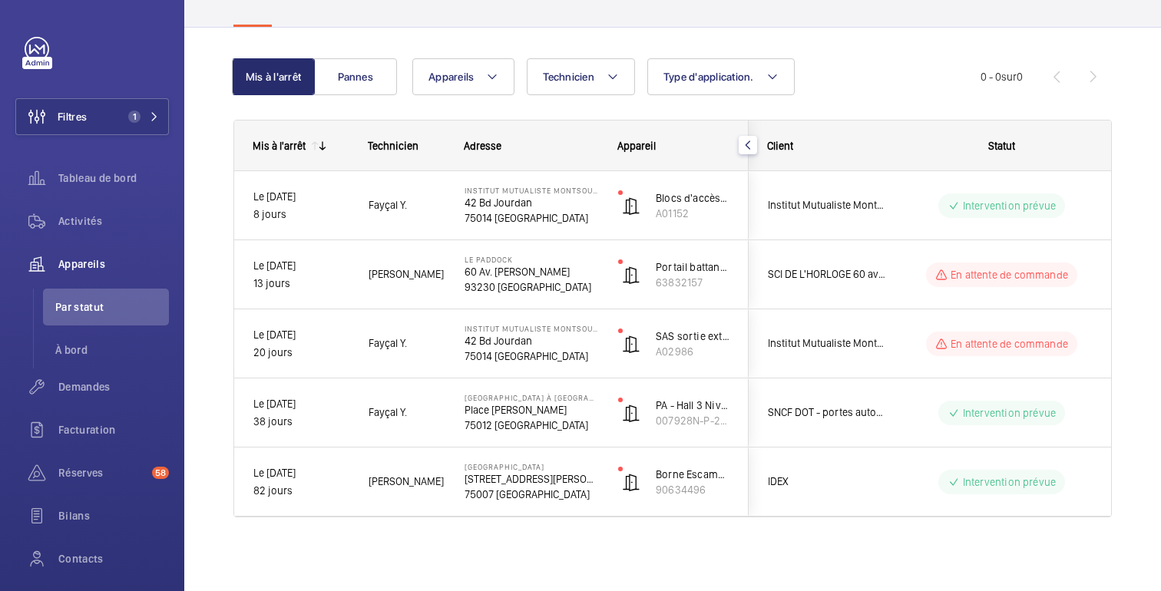
scroll to position [0, 0]
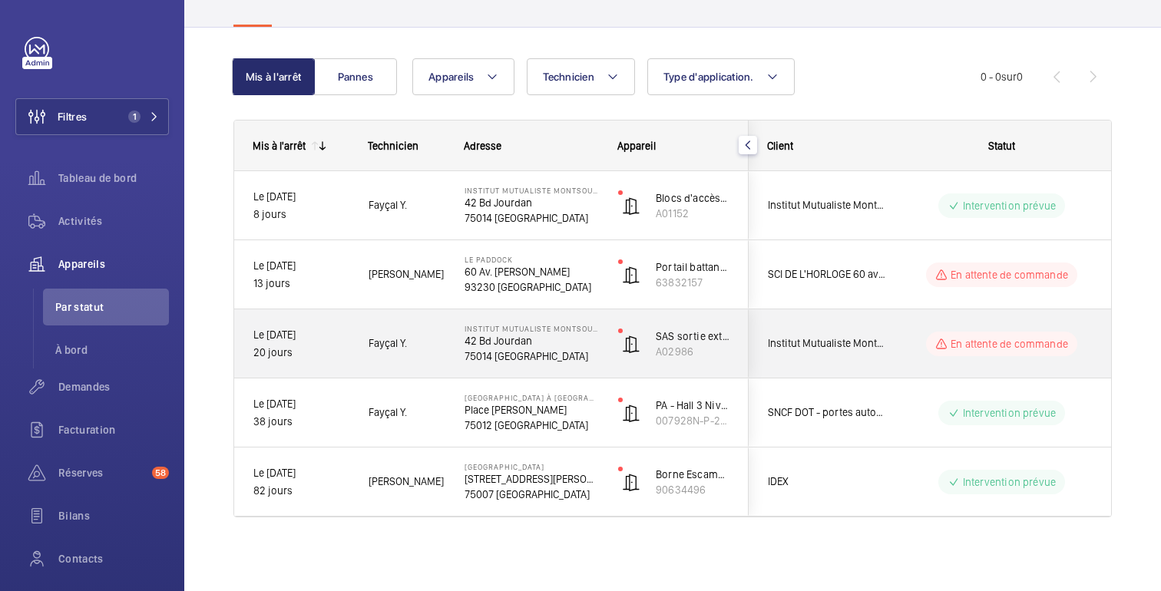
click at [923, 366] on div "En attente de commande" at bounding box center [993, 343] width 210 height 55
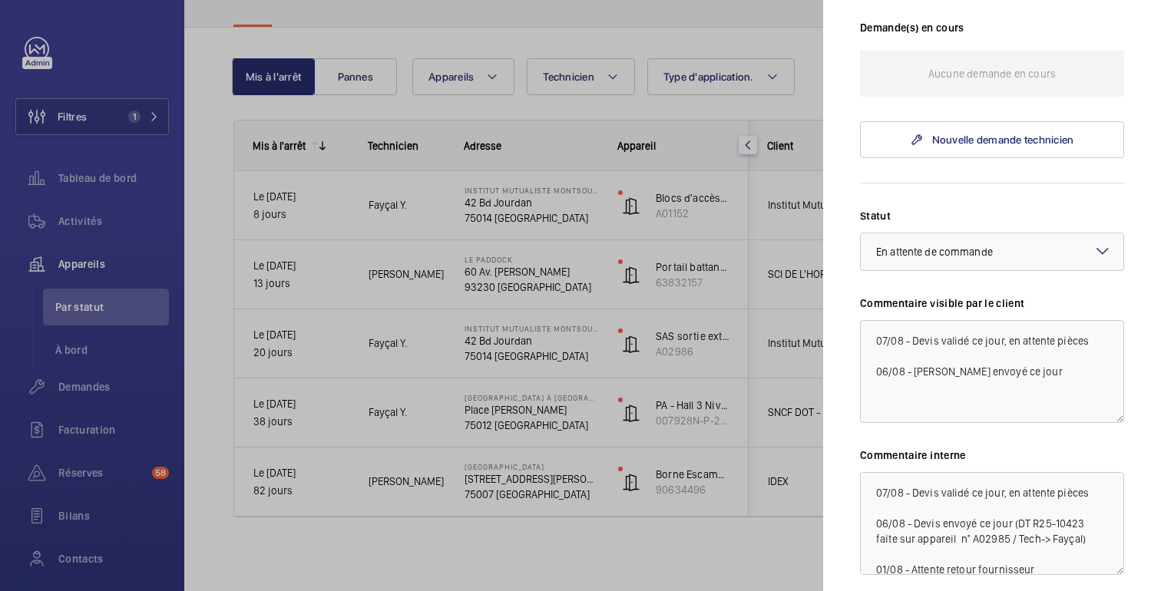
scroll to position [462, 0]
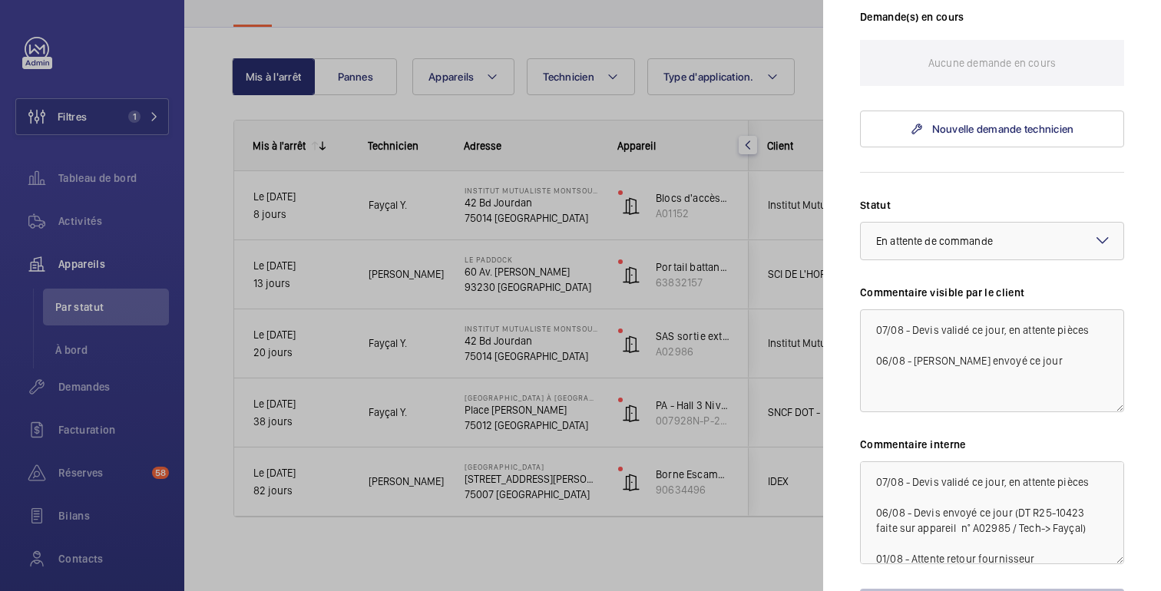
click at [773, 540] on div at bounding box center [580, 295] width 1161 height 591
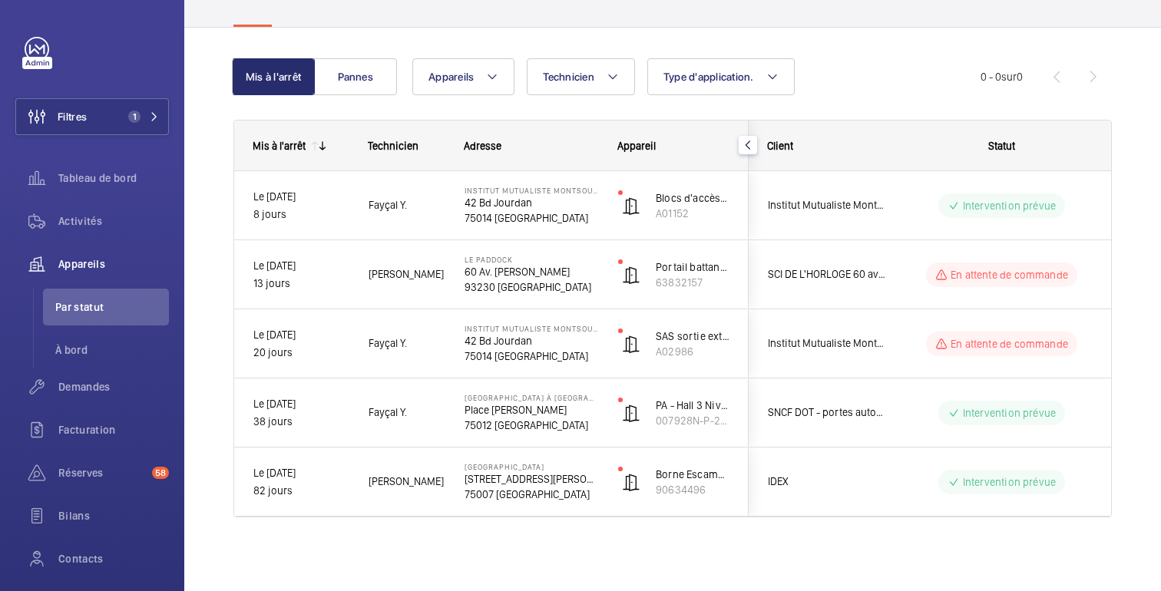
scroll to position [0, 0]
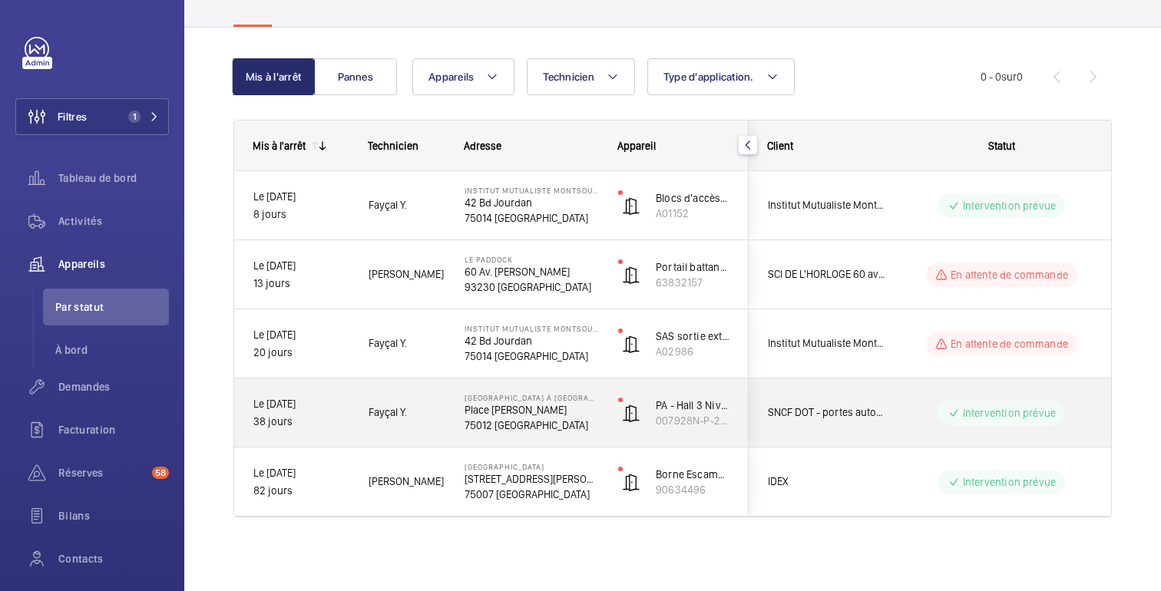
click at [912, 397] on div "Intervention prévue" at bounding box center [993, 413] width 210 height 55
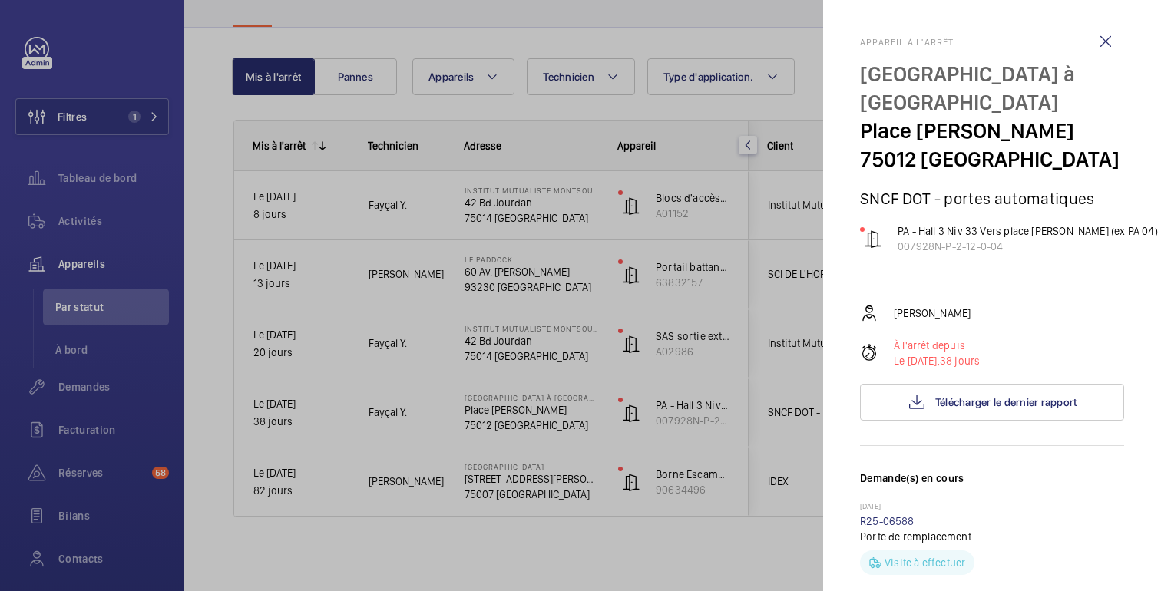
click at [782, 545] on div at bounding box center [580, 295] width 1161 height 591
